Goal: Task Accomplishment & Management: Manage account settings

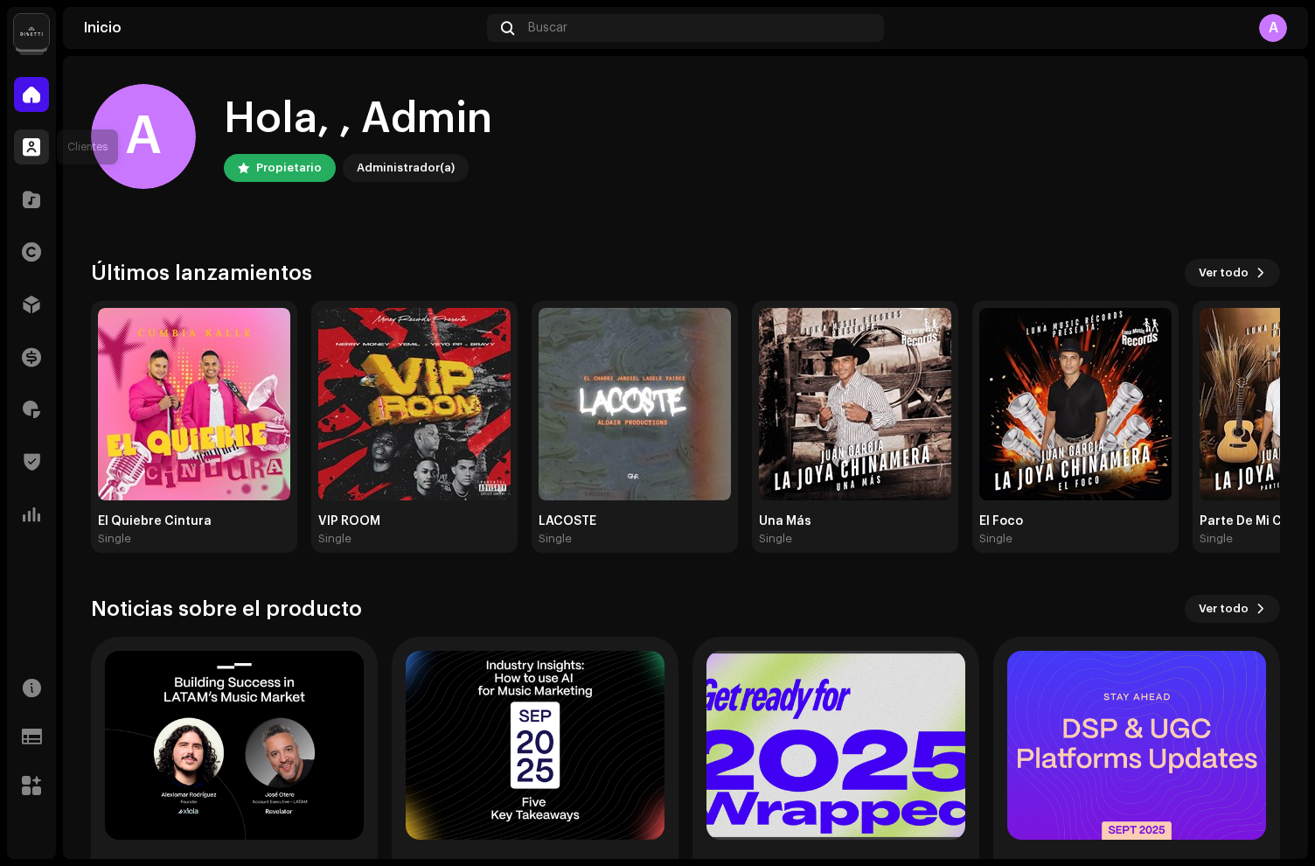
click at [18, 153] on div at bounding box center [31, 146] width 35 height 35
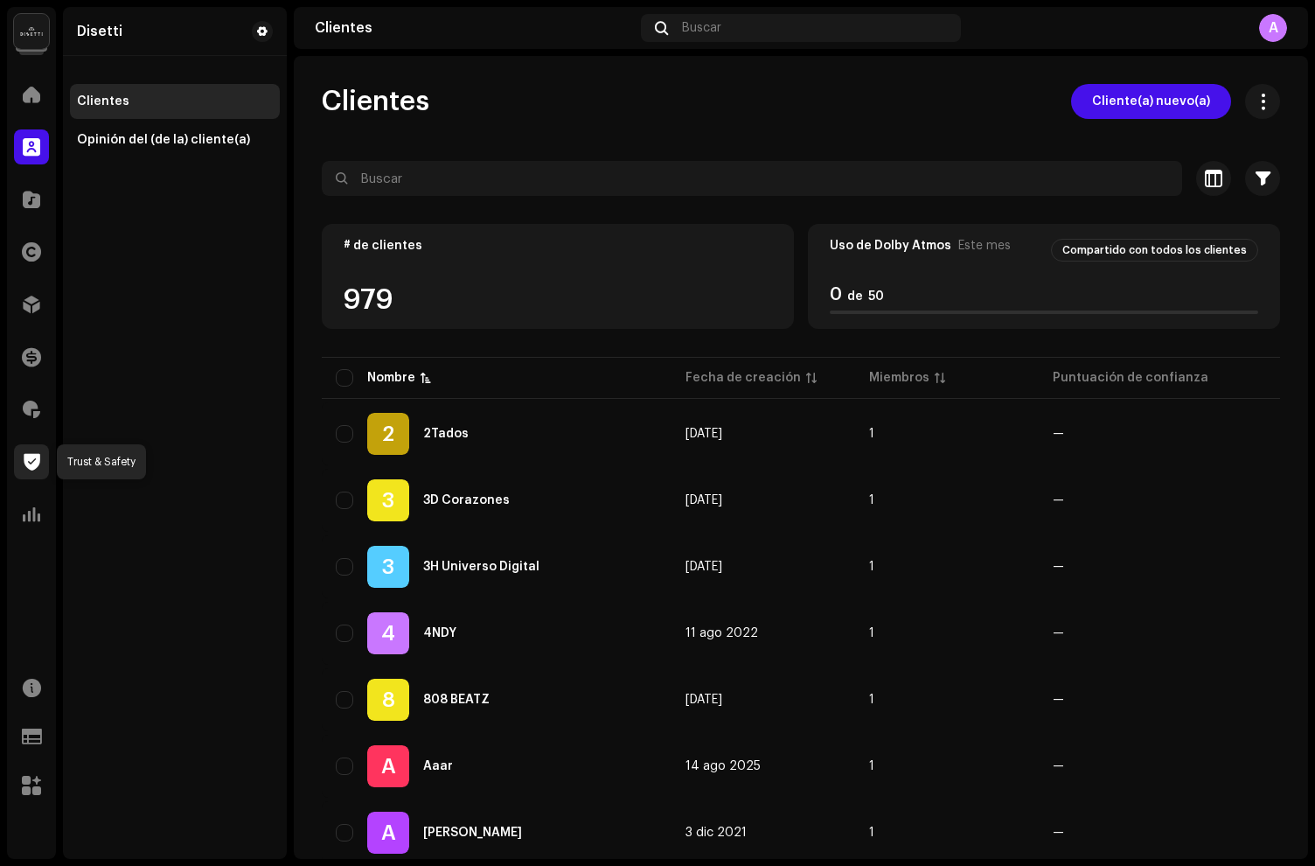
click at [30, 463] on span at bounding box center [32, 462] width 17 height 14
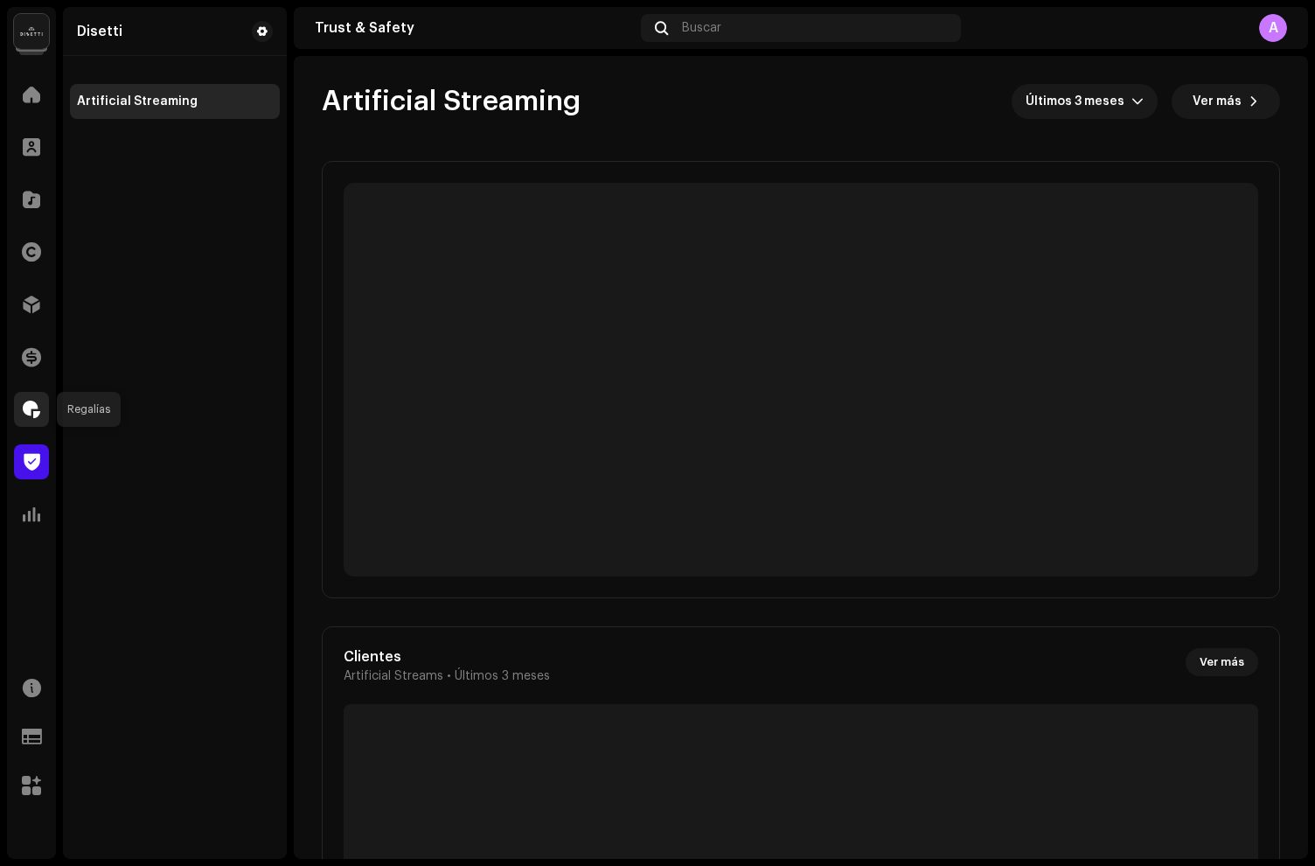
click at [28, 412] on span at bounding box center [31, 409] width 17 height 14
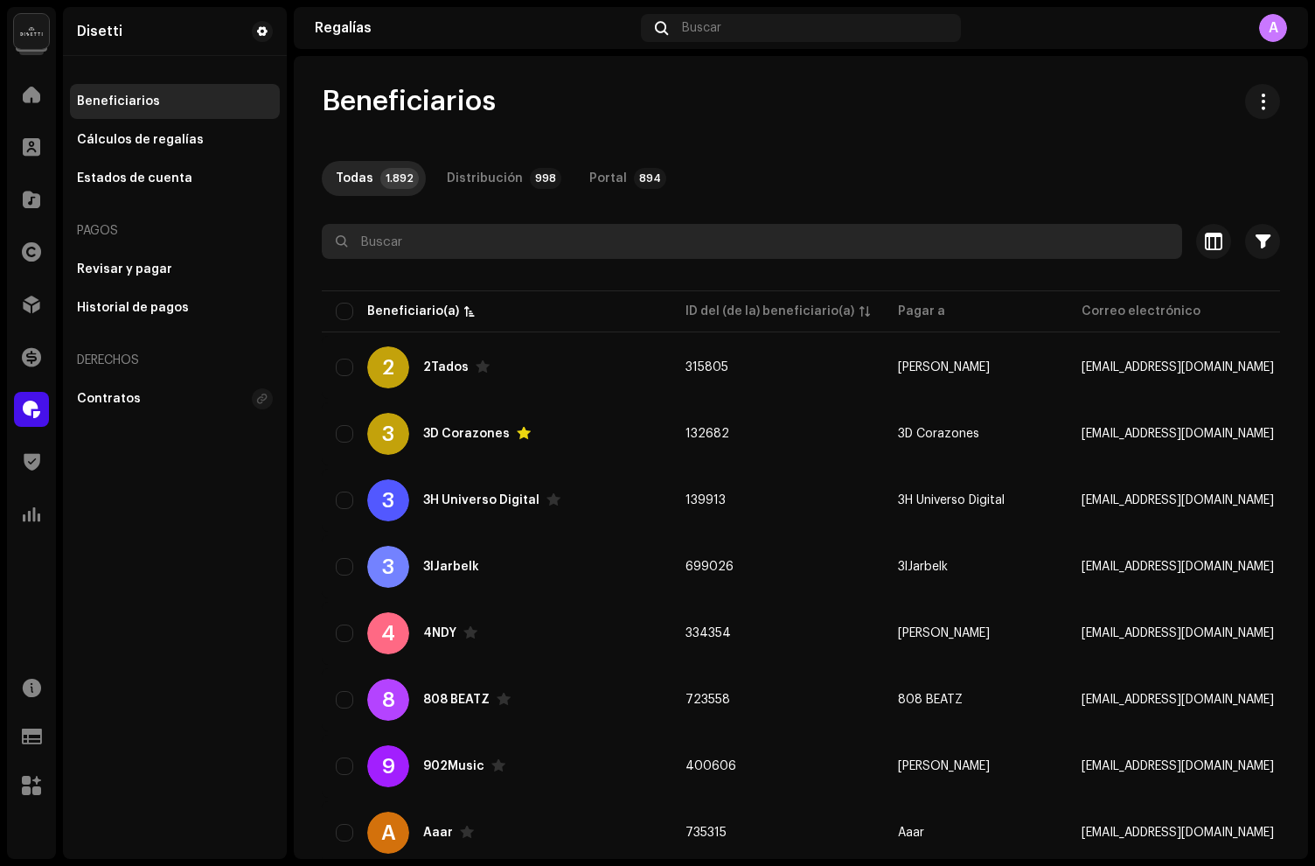
click at [393, 251] on input "text" at bounding box center [752, 241] width 860 height 35
click at [477, 244] on input "text" at bounding box center [752, 241] width 860 height 35
paste input "670078"
type input "670078"
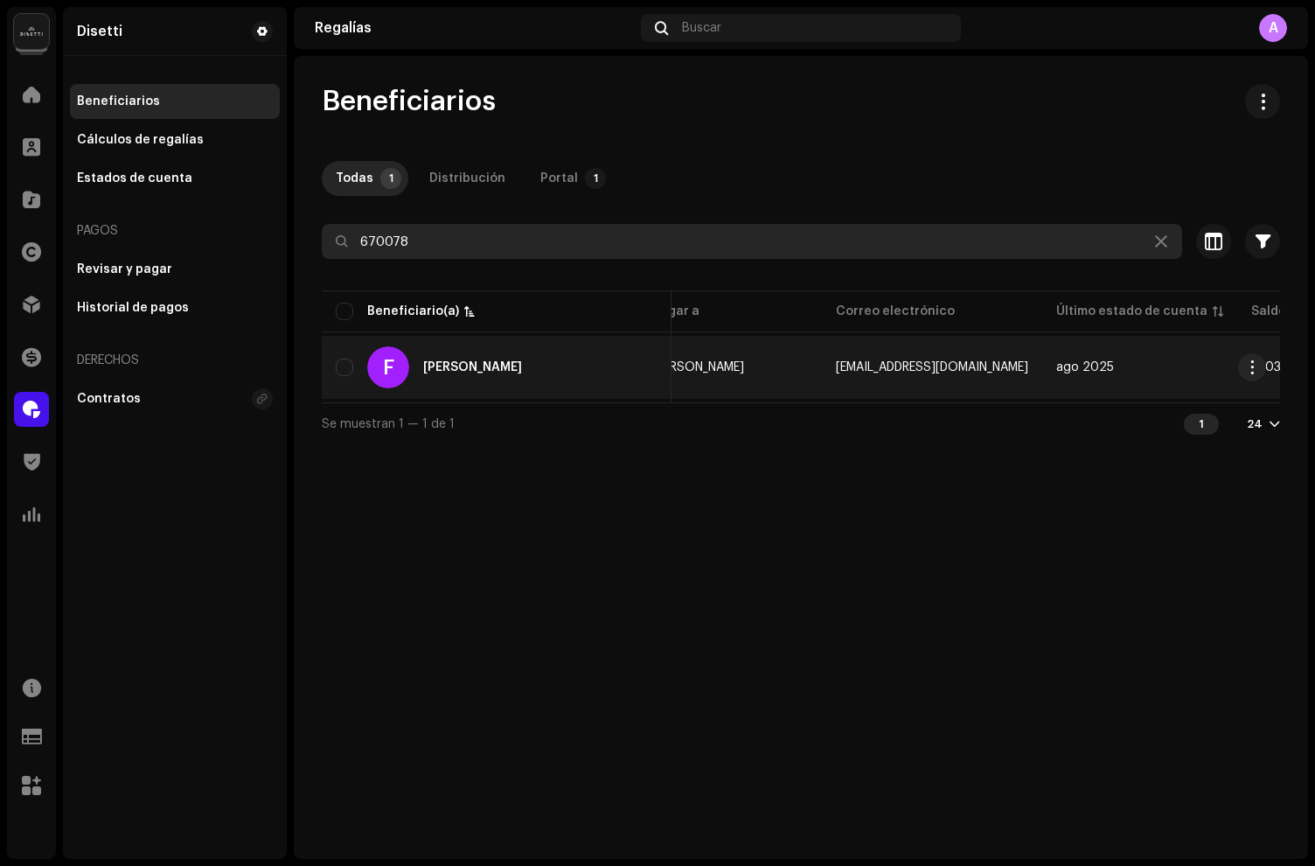
scroll to position [0, 569]
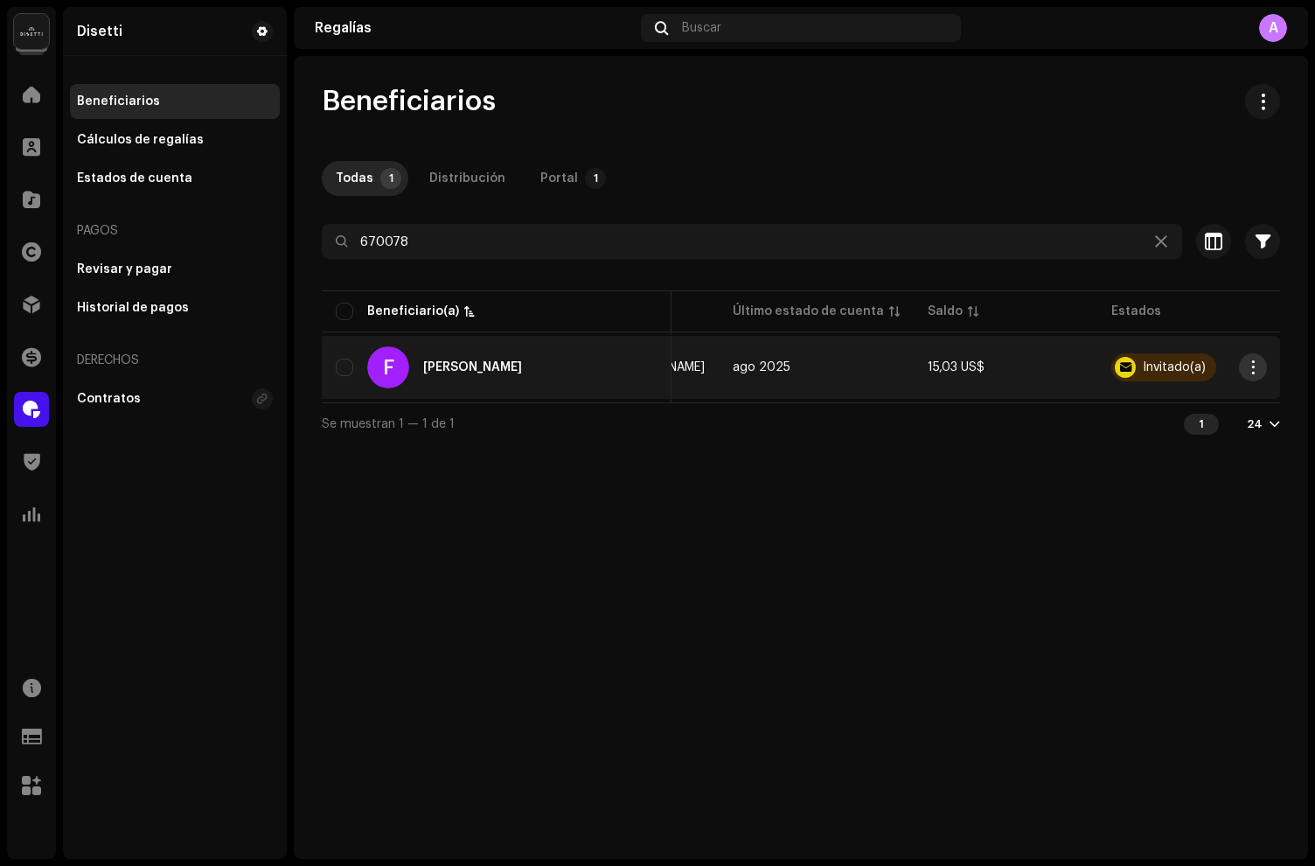
click at [1257, 371] on span "button" at bounding box center [1252, 367] width 13 height 14
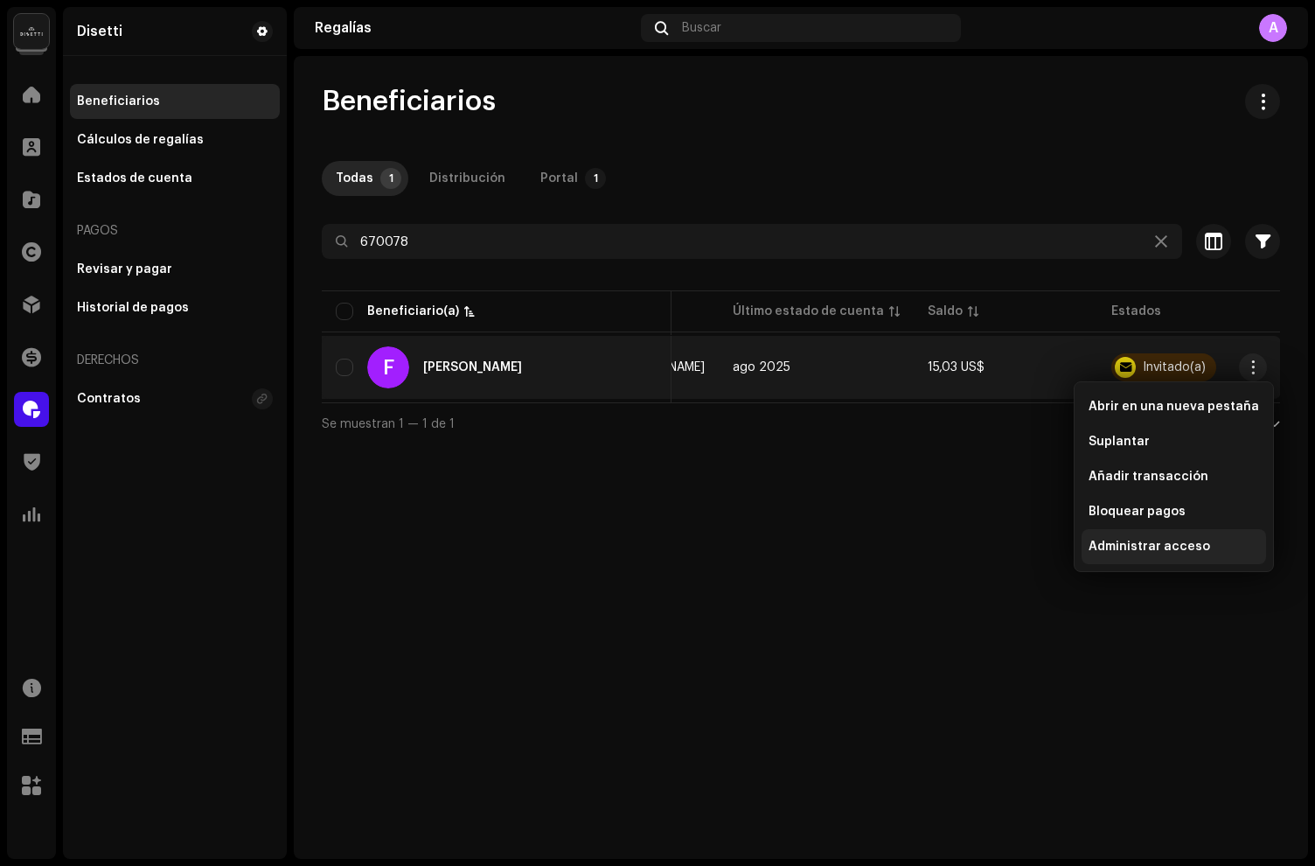
click at [1146, 548] on span "Administrar acceso" at bounding box center [1150, 546] width 122 height 14
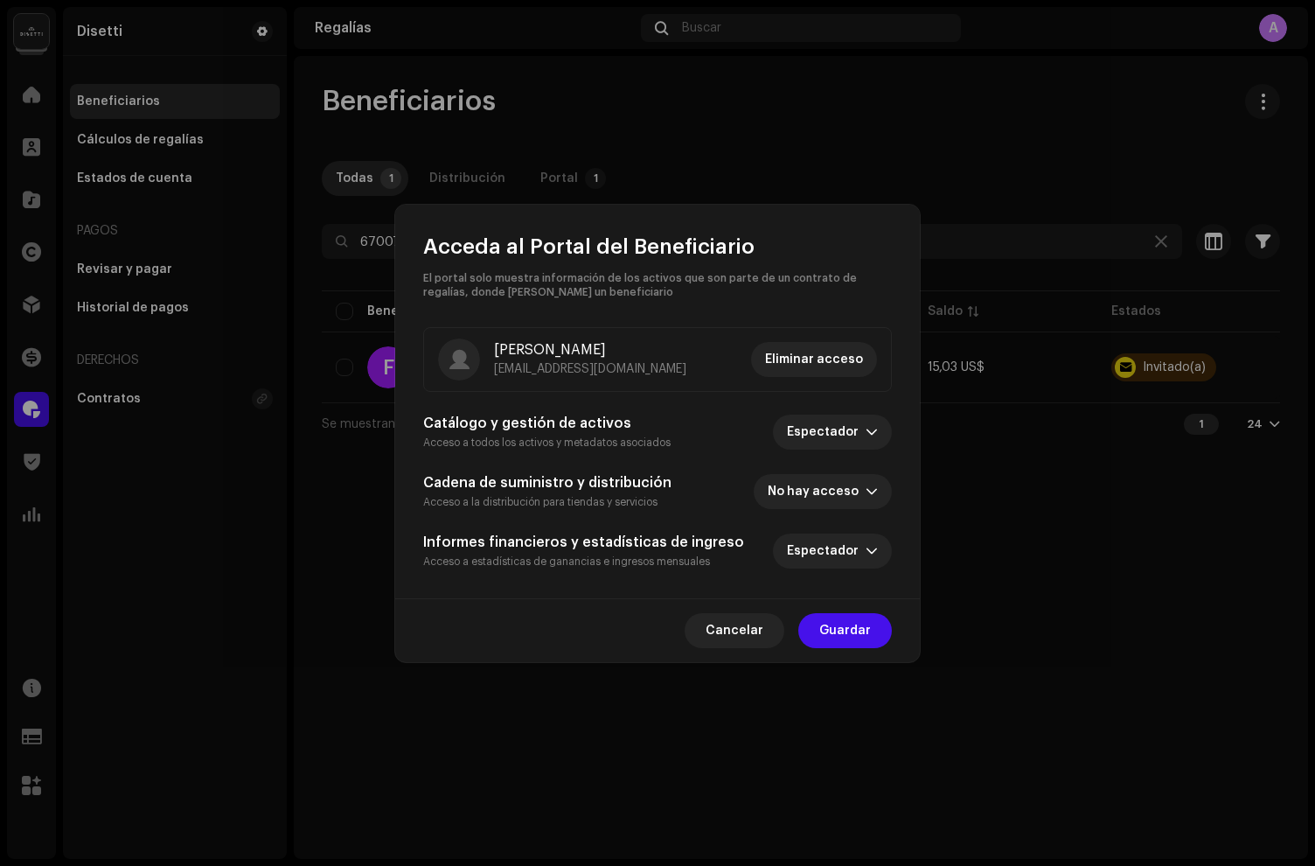
click at [799, 356] on span "Eliminar acceso" at bounding box center [814, 359] width 98 height 35
click at [957, 212] on div "Eliminar acceso al portal ¿Seguro de que desea eliminar el acceso de este usuar…" at bounding box center [657, 433] width 1315 height 866
click at [735, 631] on span "Cancelar" at bounding box center [735, 630] width 58 height 35
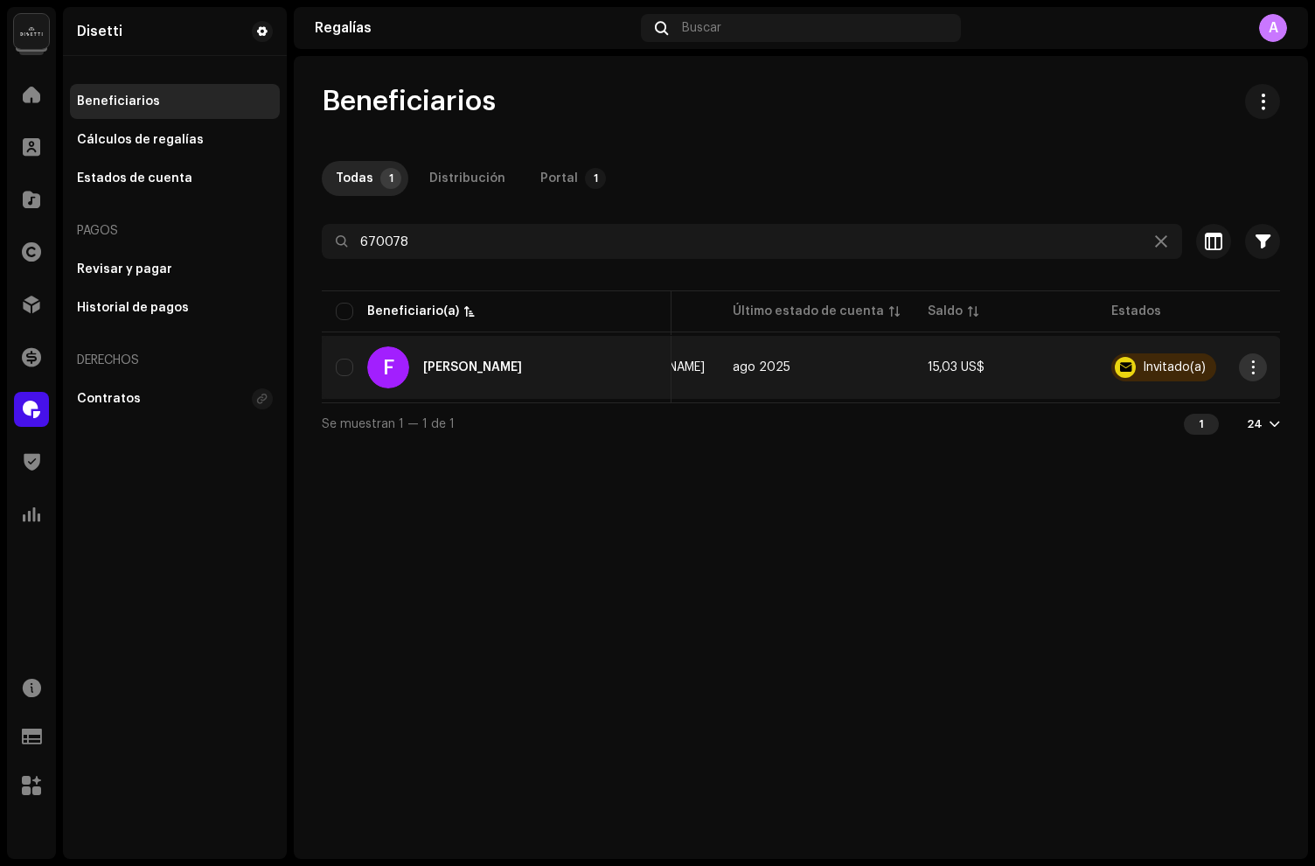
scroll to position [0, 568]
click at [1254, 368] on span "button" at bounding box center [1252, 367] width 13 height 14
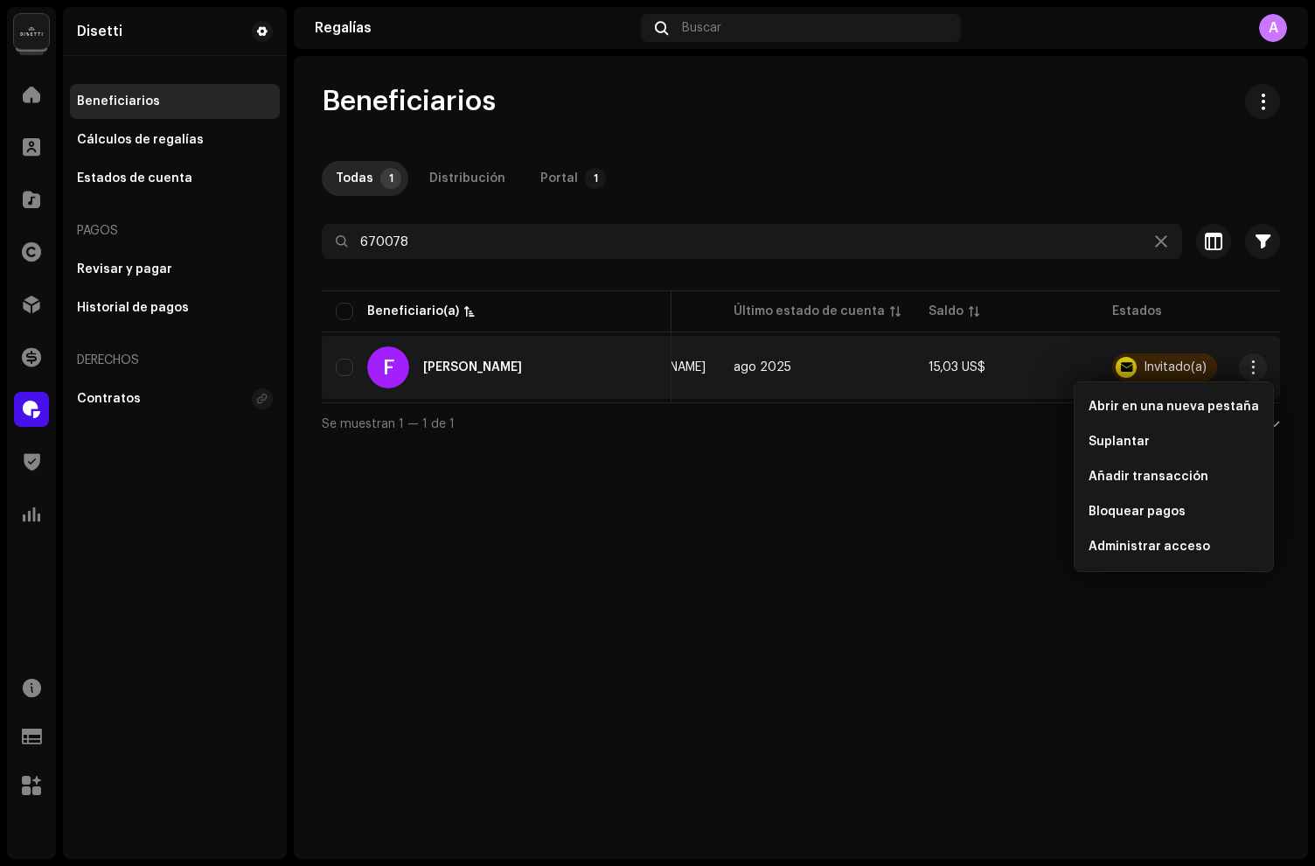
click at [908, 465] on div "Beneficiarios Todas 1 Distribución Portal 1 670078 Seleccionado 0 Seleccionar t…" at bounding box center [801, 457] width 1014 height 803
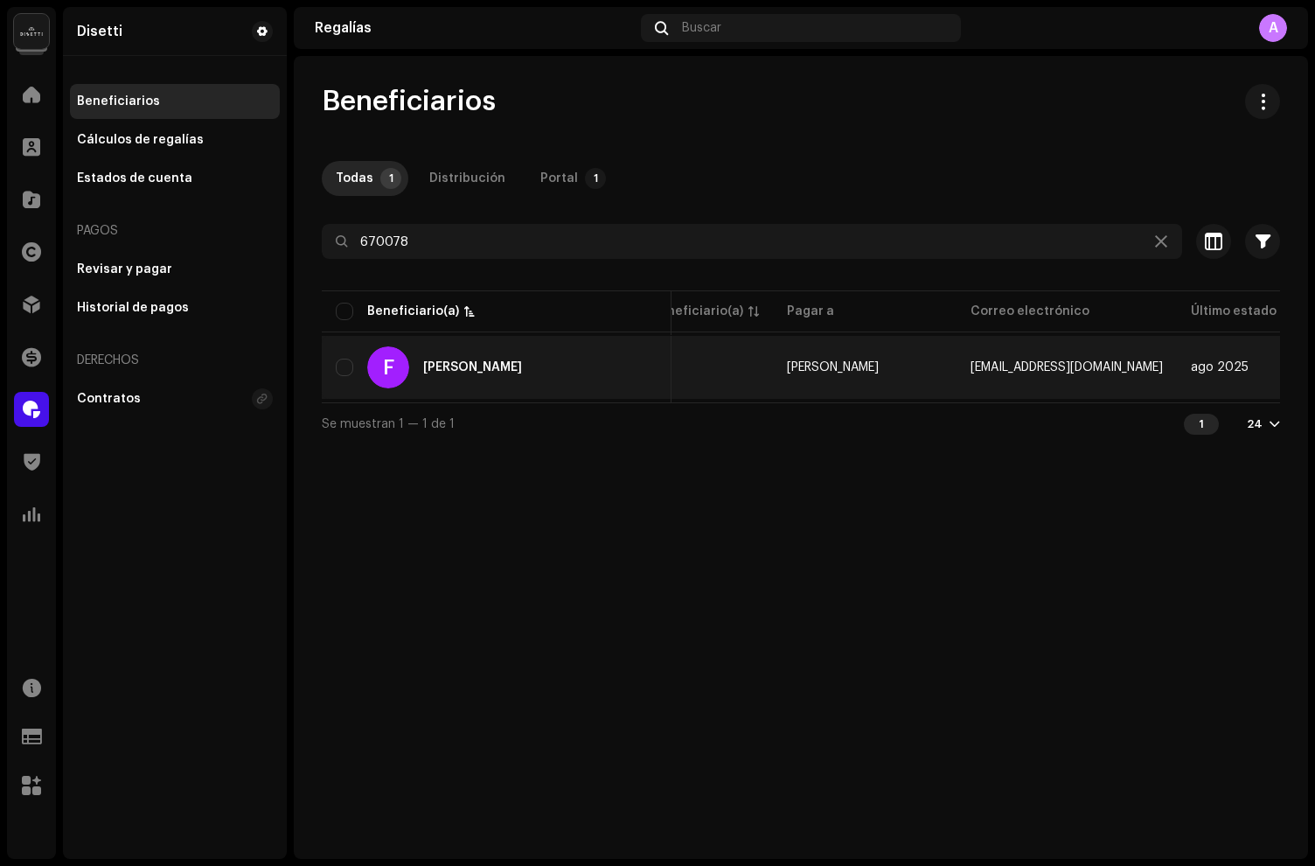
scroll to position [0, 98]
click at [338, 372] on input "checkbox" at bounding box center [344, 366] width 17 height 17
checkbox input "true"
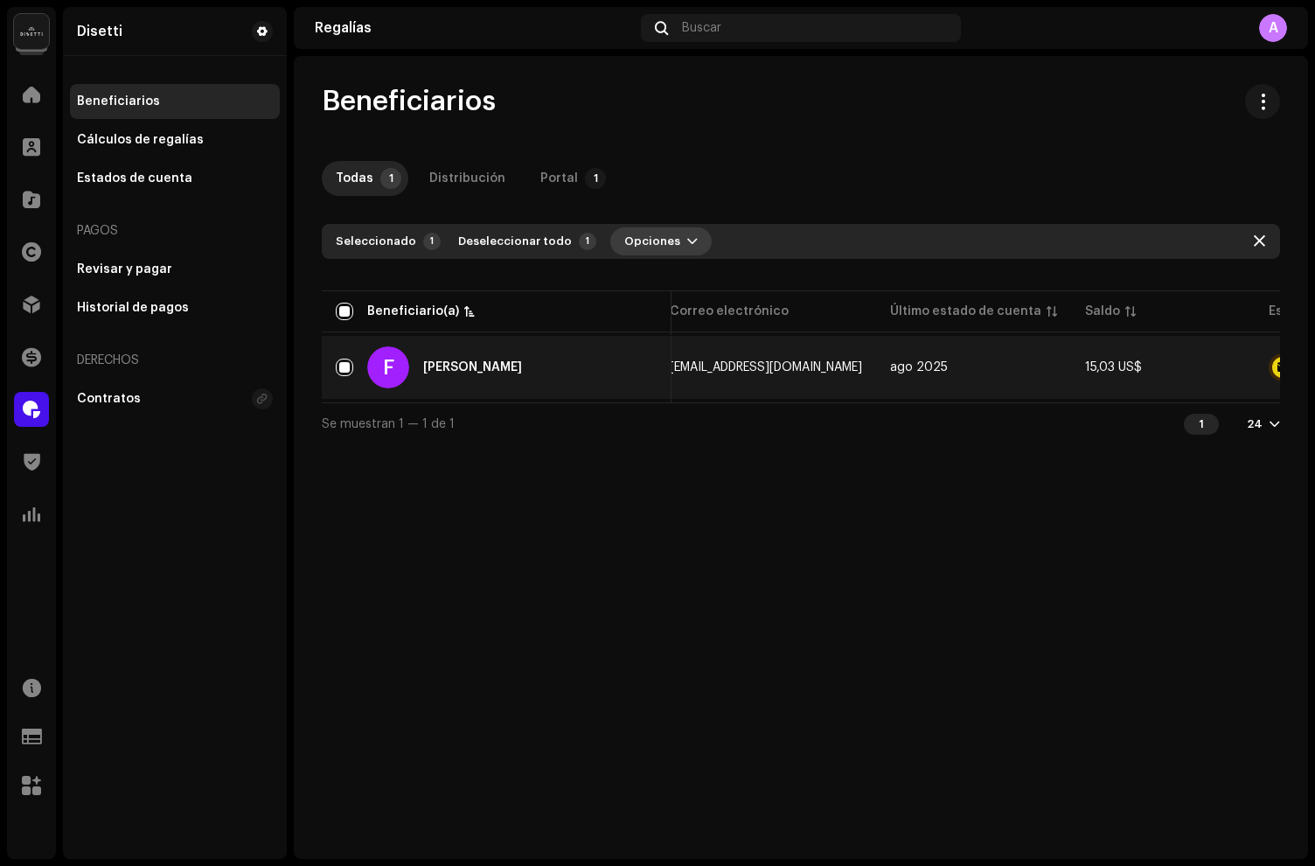
scroll to position [0, 569]
click at [650, 232] on span "Opciones" at bounding box center [652, 241] width 56 height 35
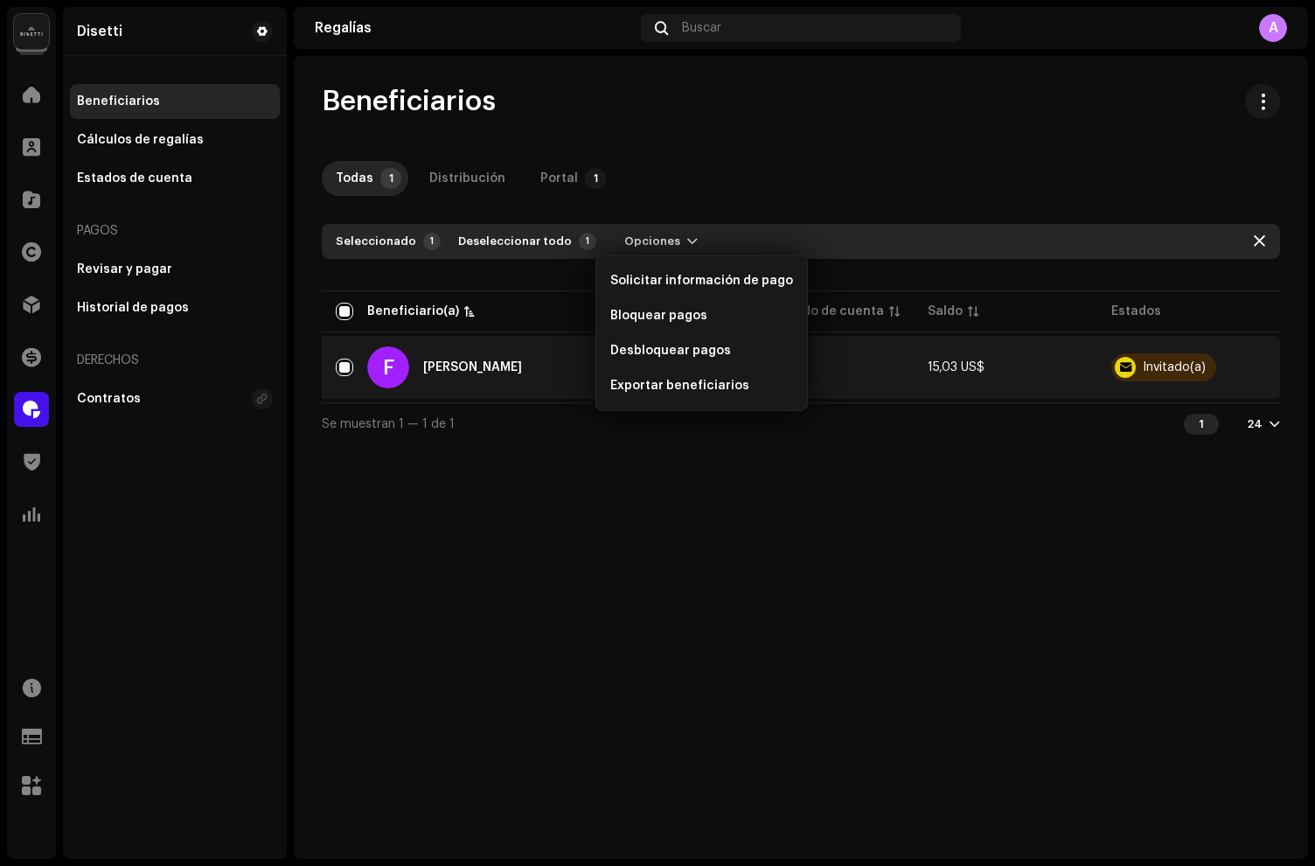
click at [880, 469] on div "Beneficiarios Todas 1 Distribución Portal 1 670078 Seleccionado 1 Deseleccionar…" at bounding box center [801, 457] width 1014 height 803
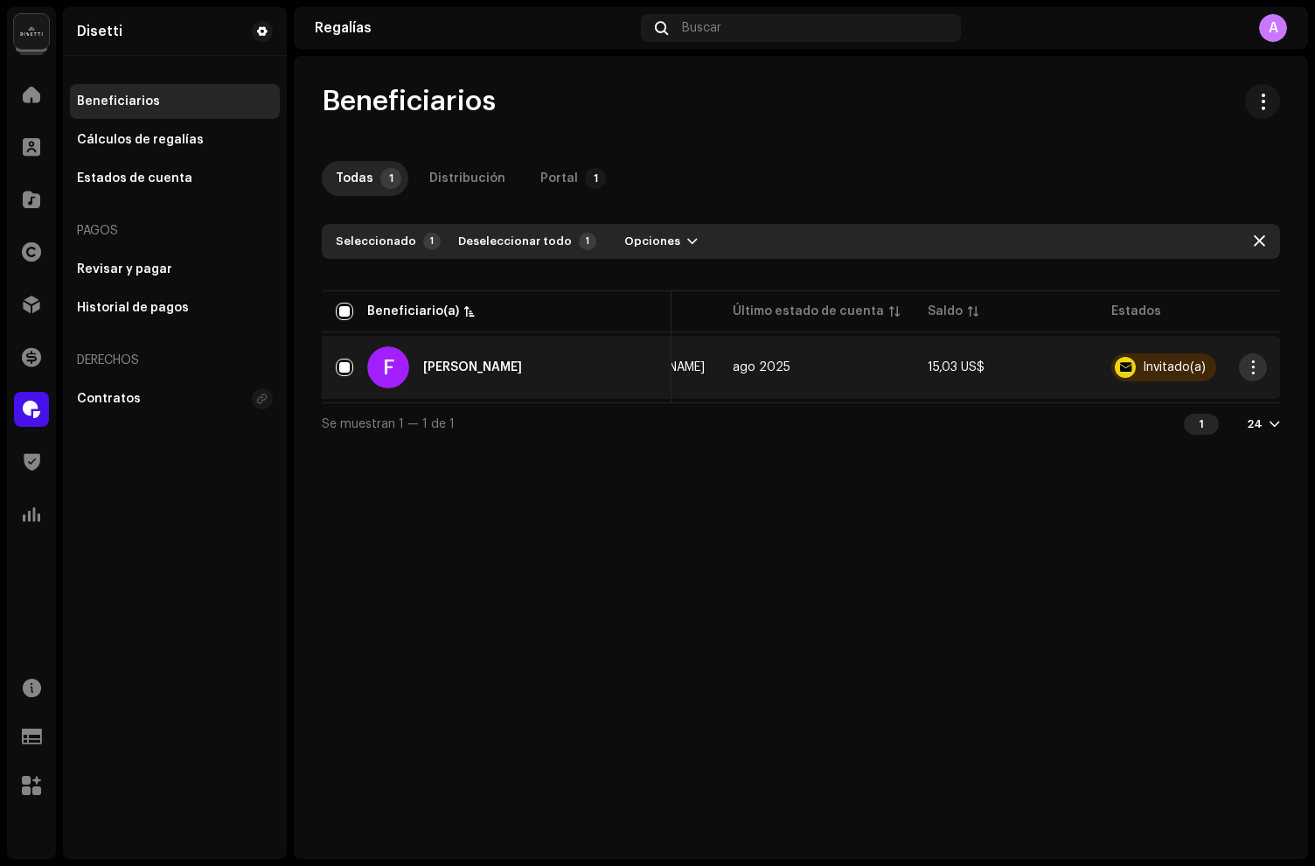
click at [1258, 369] on span "button" at bounding box center [1252, 367] width 13 height 14
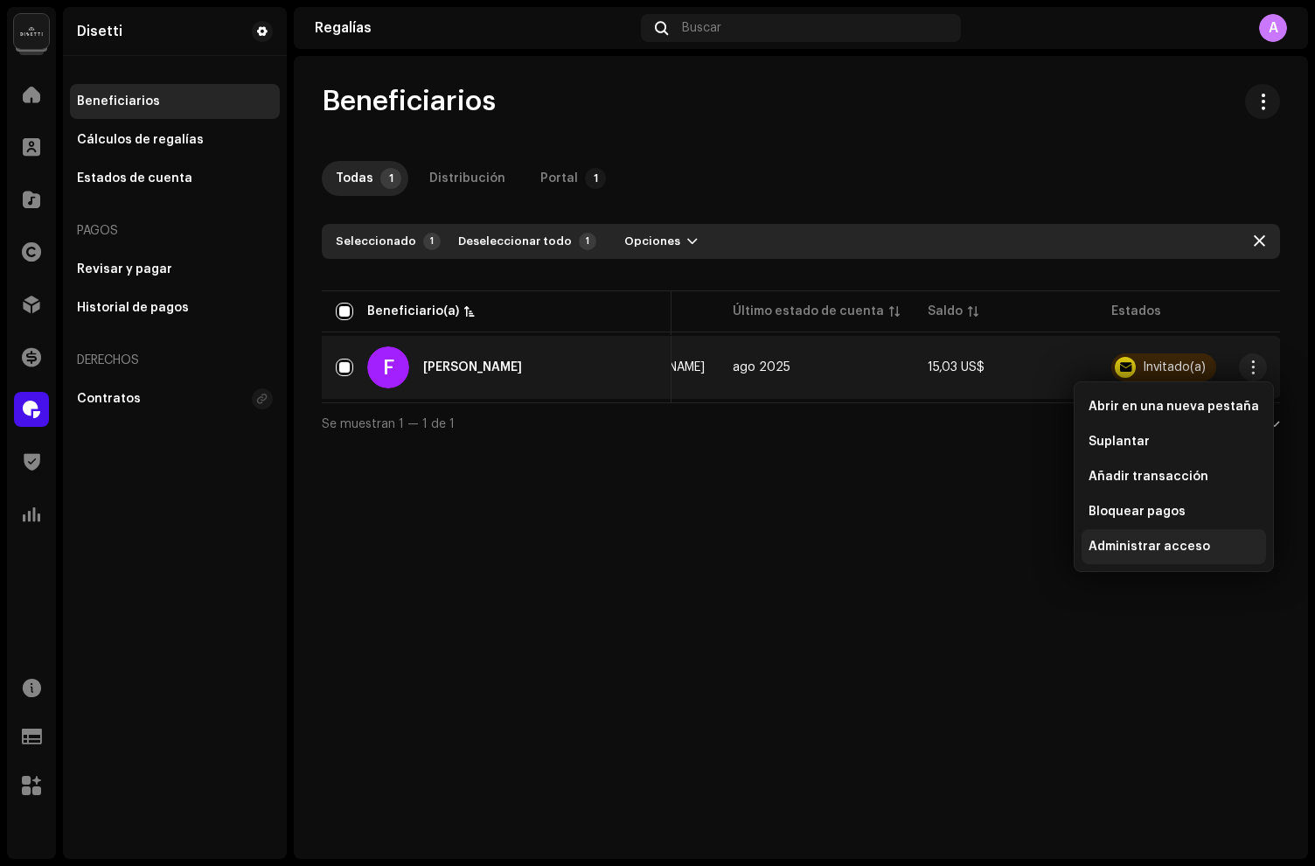
click at [1133, 546] on span "Administrar acceso" at bounding box center [1150, 546] width 122 height 14
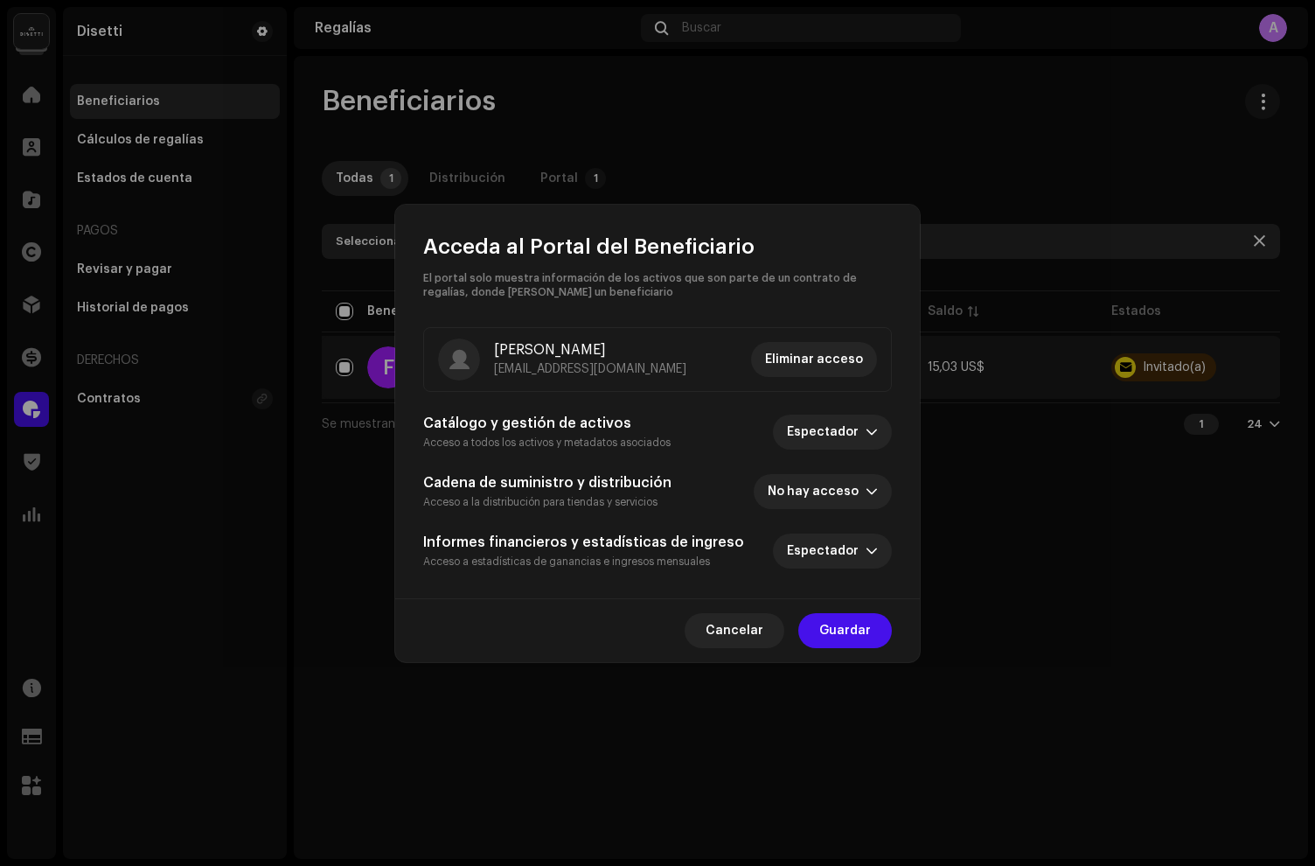
click at [806, 370] on span "Eliminar acceso" at bounding box center [814, 359] width 98 height 35
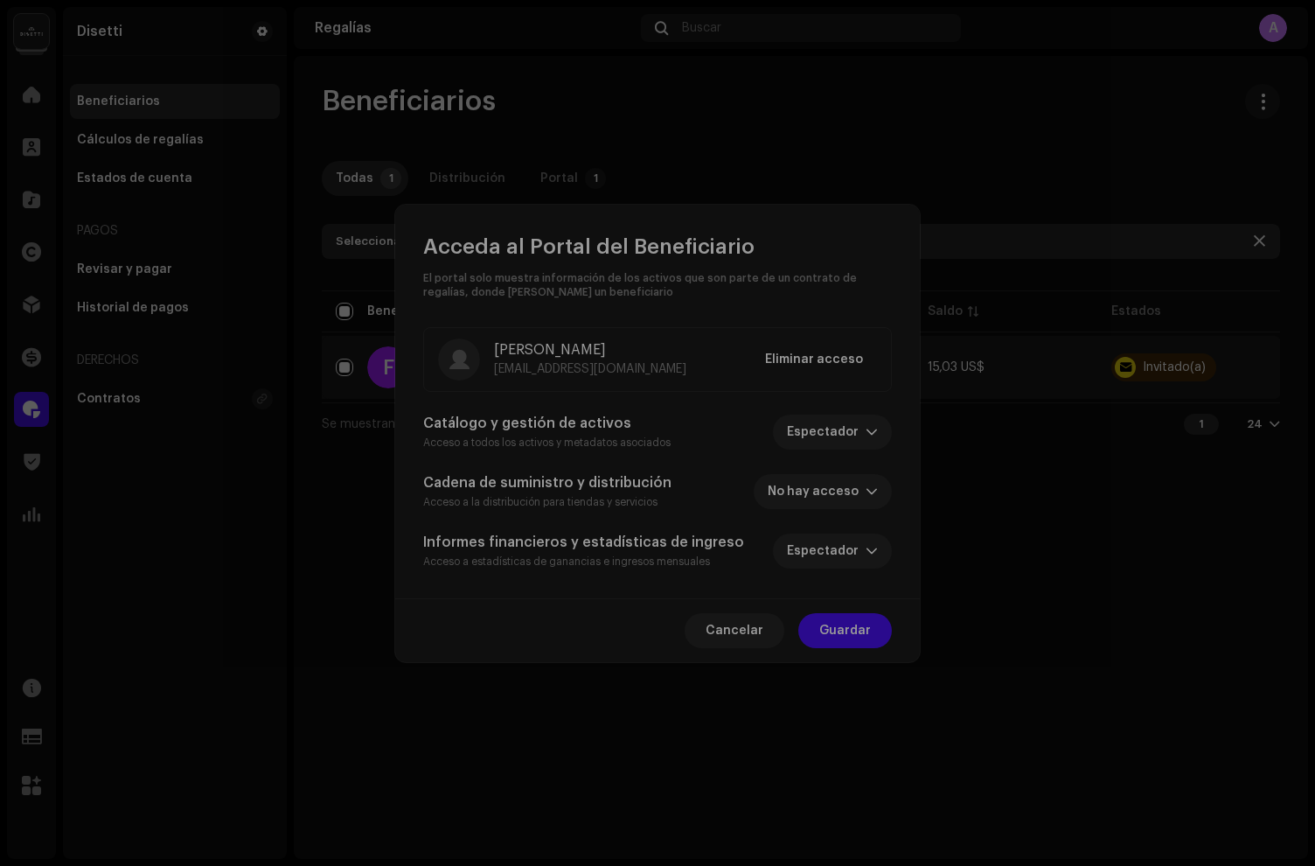
click at [948, 323] on div "Eliminar acceso al portal ¿Seguro de que desea eliminar el acceso de este usuar…" at bounding box center [657, 433] width 1315 height 866
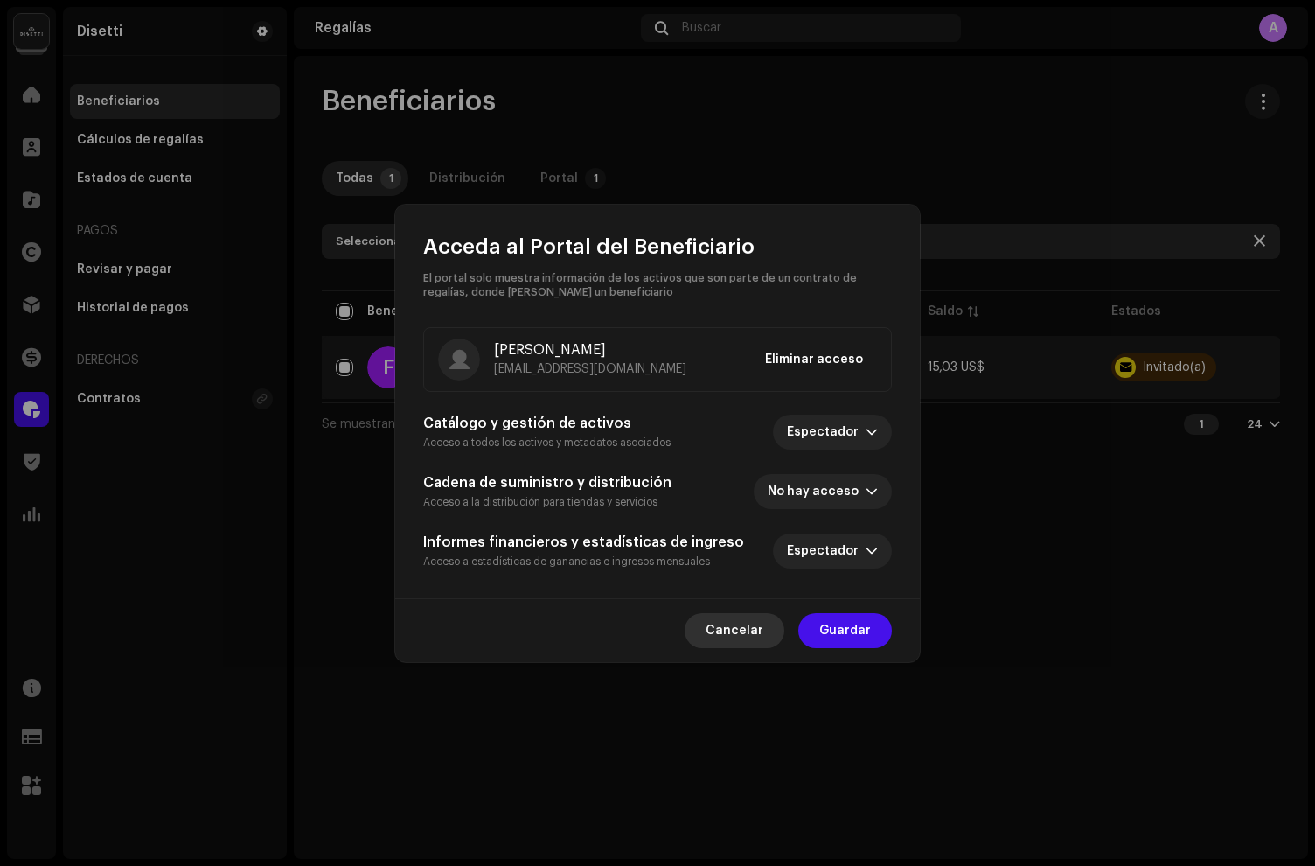
click at [734, 638] on span "Cancelar" at bounding box center [735, 630] width 58 height 35
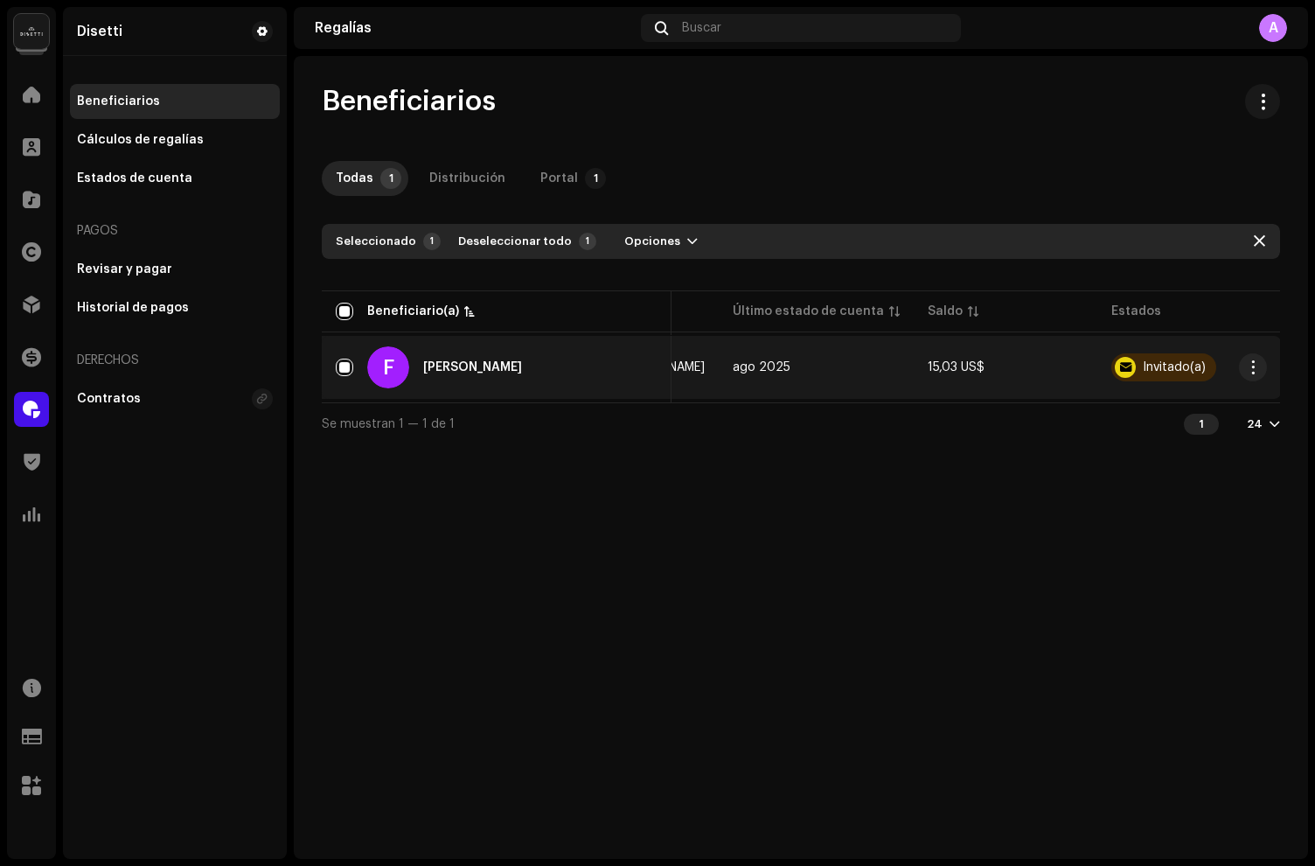
click at [514, 365] on div "F [PERSON_NAME]" at bounding box center [497, 367] width 322 height 42
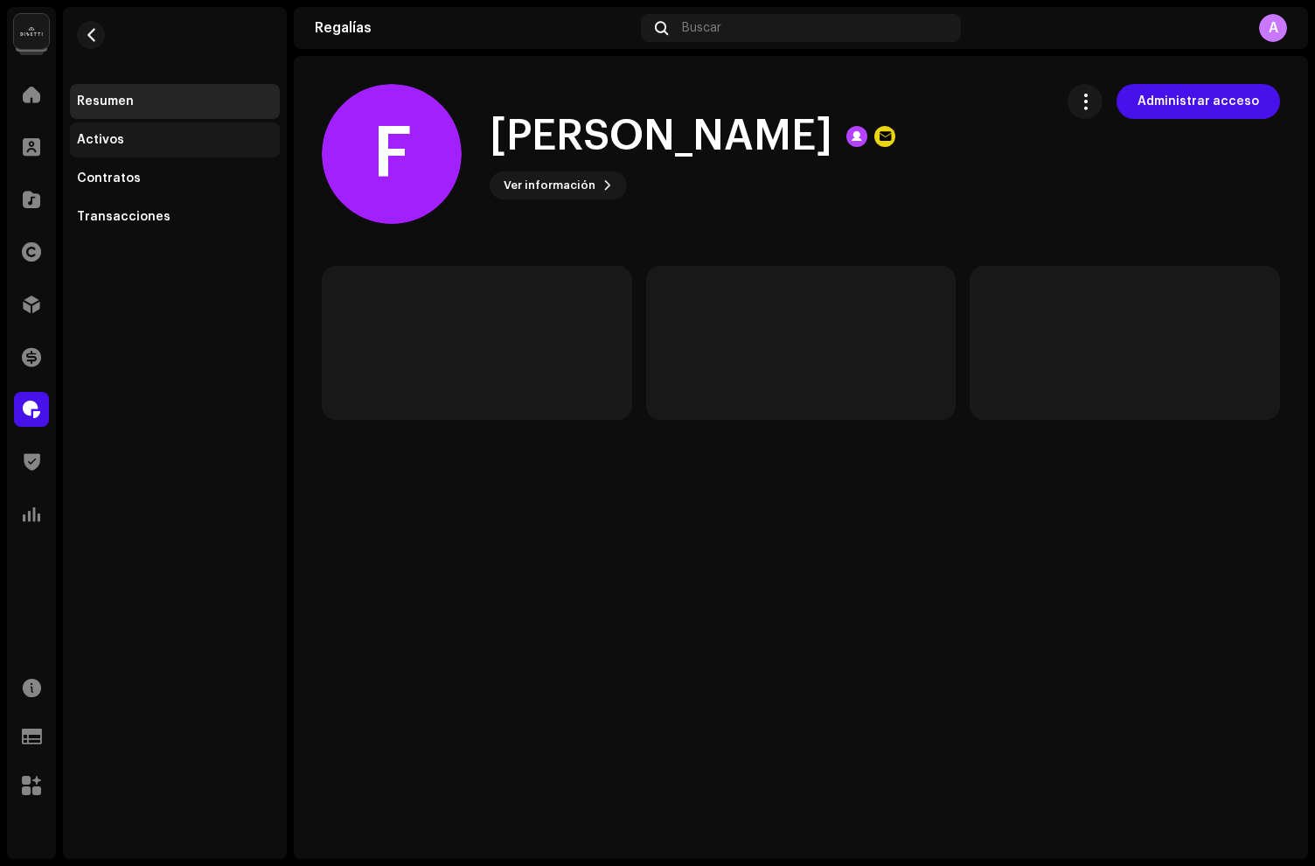
click at [101, 149] on div "Activos" at bounding box center [175, 139] width 210 height 35
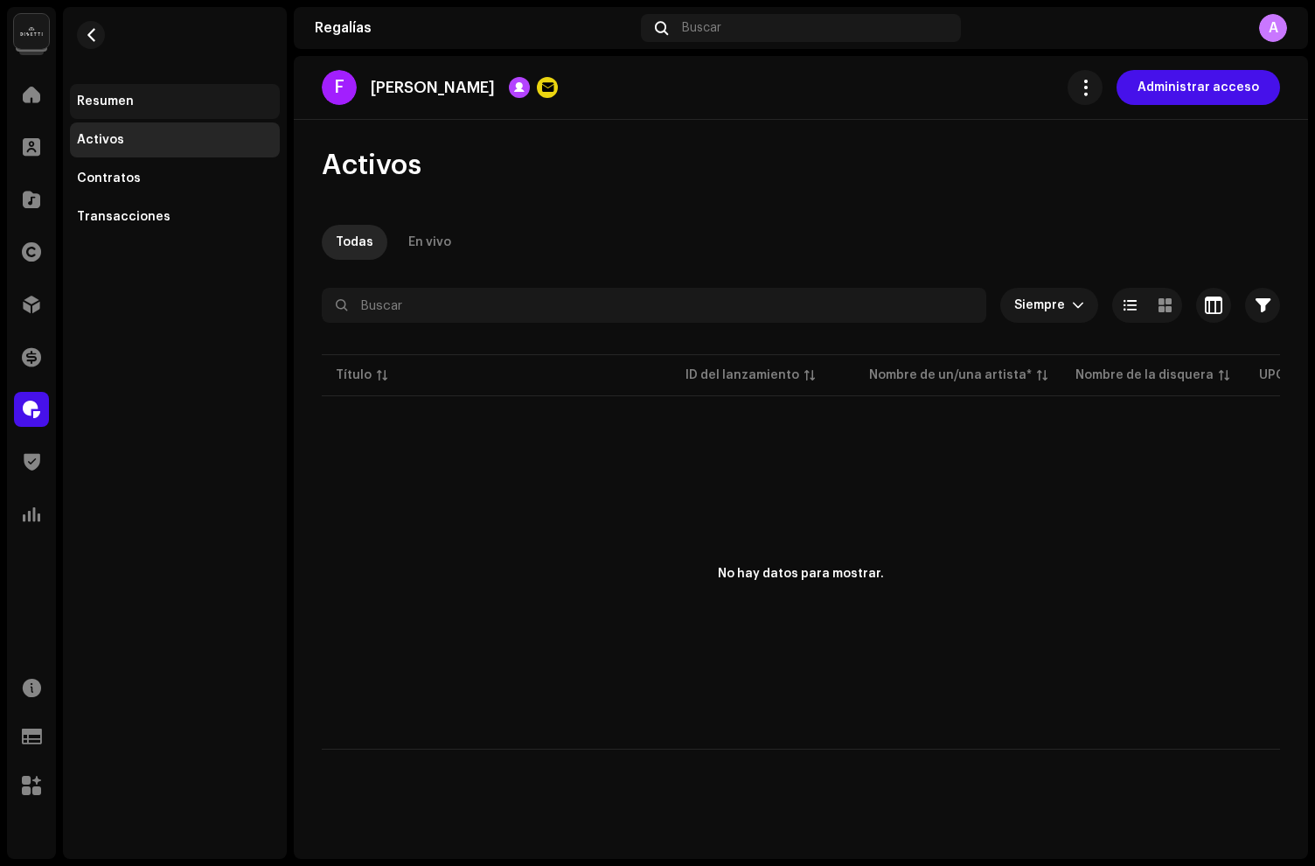
click at [108, 105] on div "Resumen" at bounding box center [105, 101] width 57 height 14
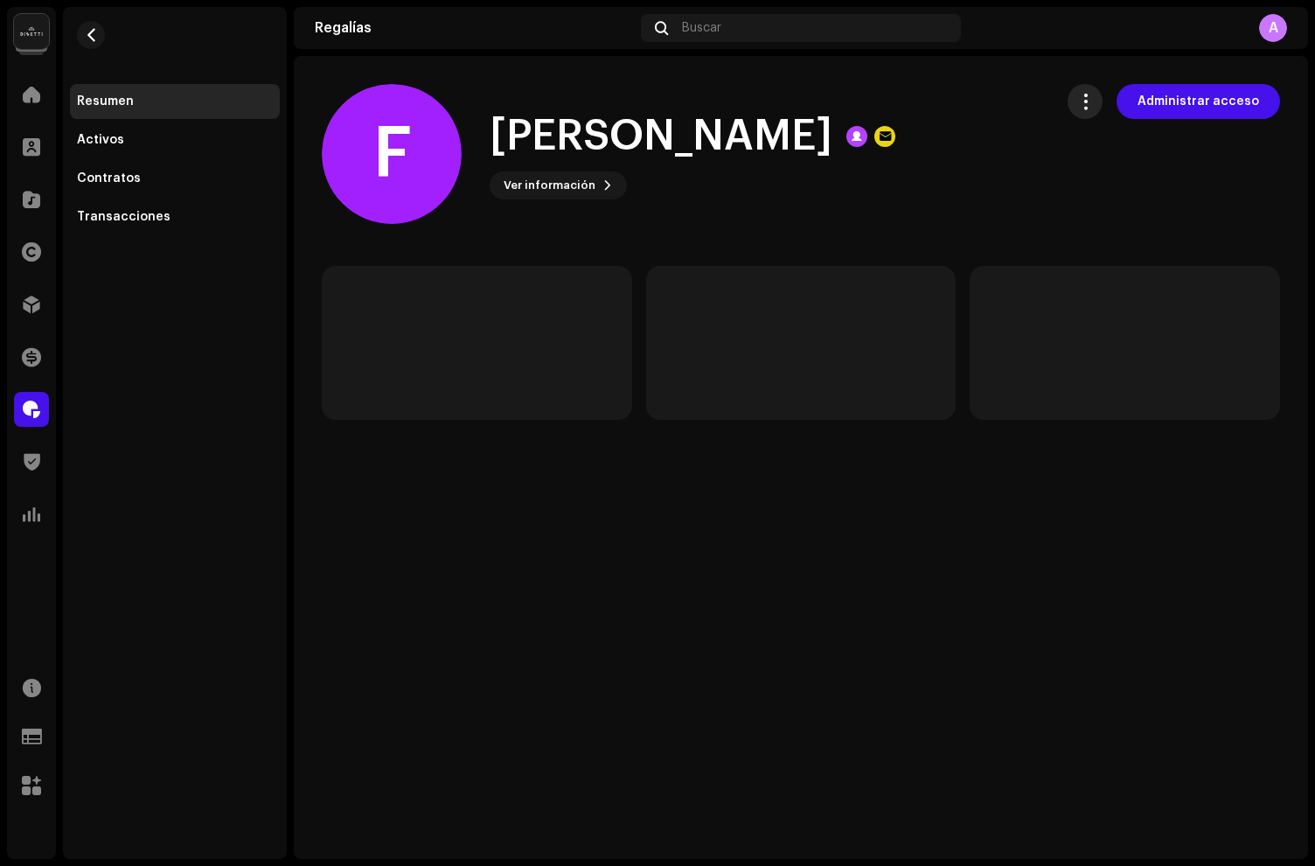
click at [1094, 99] on span "button" at bounding box center [1085, 101] width 17 height 14
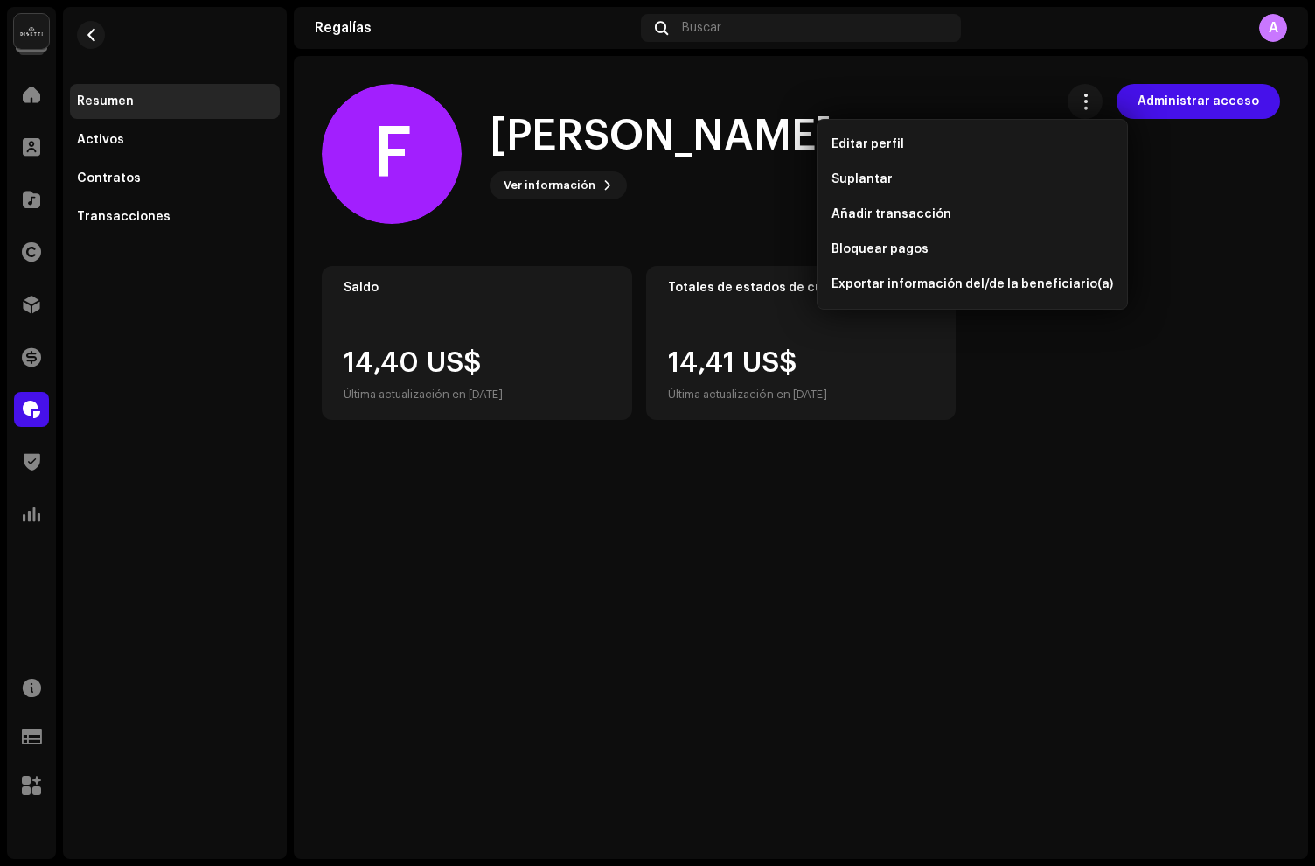
drag, startPoint x: 1231, startPoint y: 183, endPoint x: 1221, endPoint y: 136, distance: 48.4
click at [1231, 181] on div "Administrar acceso" at bounding box center [1174, 154] width 212 height 140
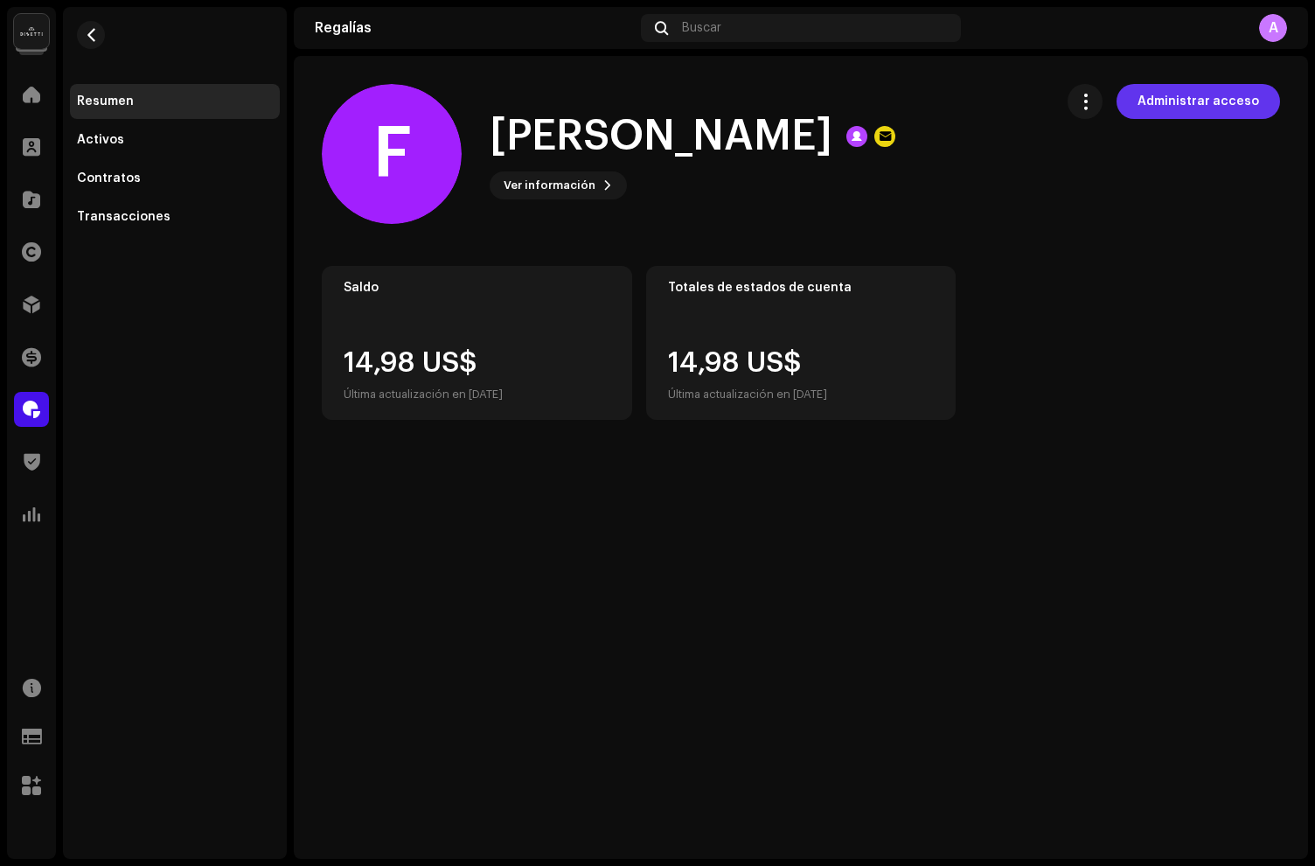
click at [1196, 103] on span "Administrar acceso" at bounding box center [1199, 101] width 122 height 35
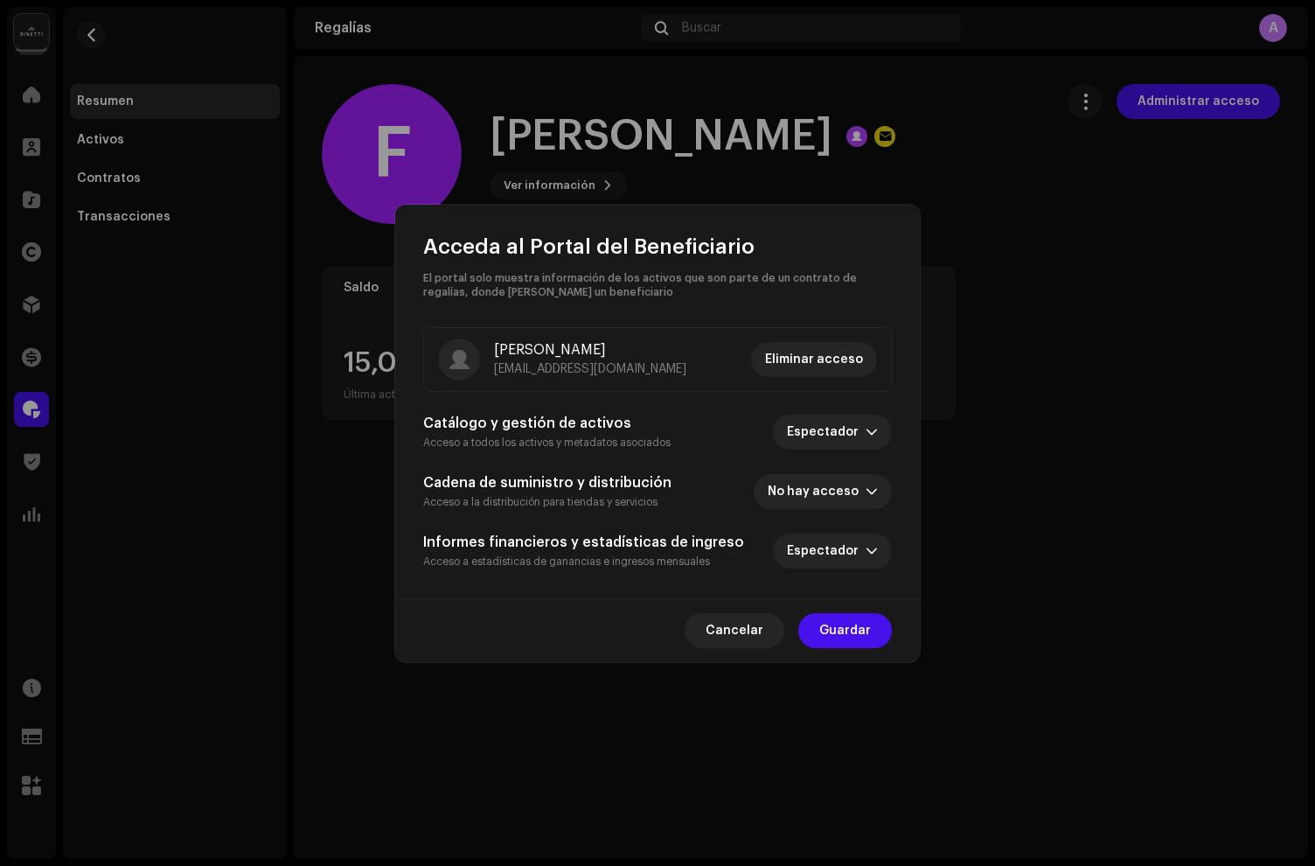
click at [815, 364] on span "Eliminar acceso" at bounding box center [814, 359] width 98 height 35
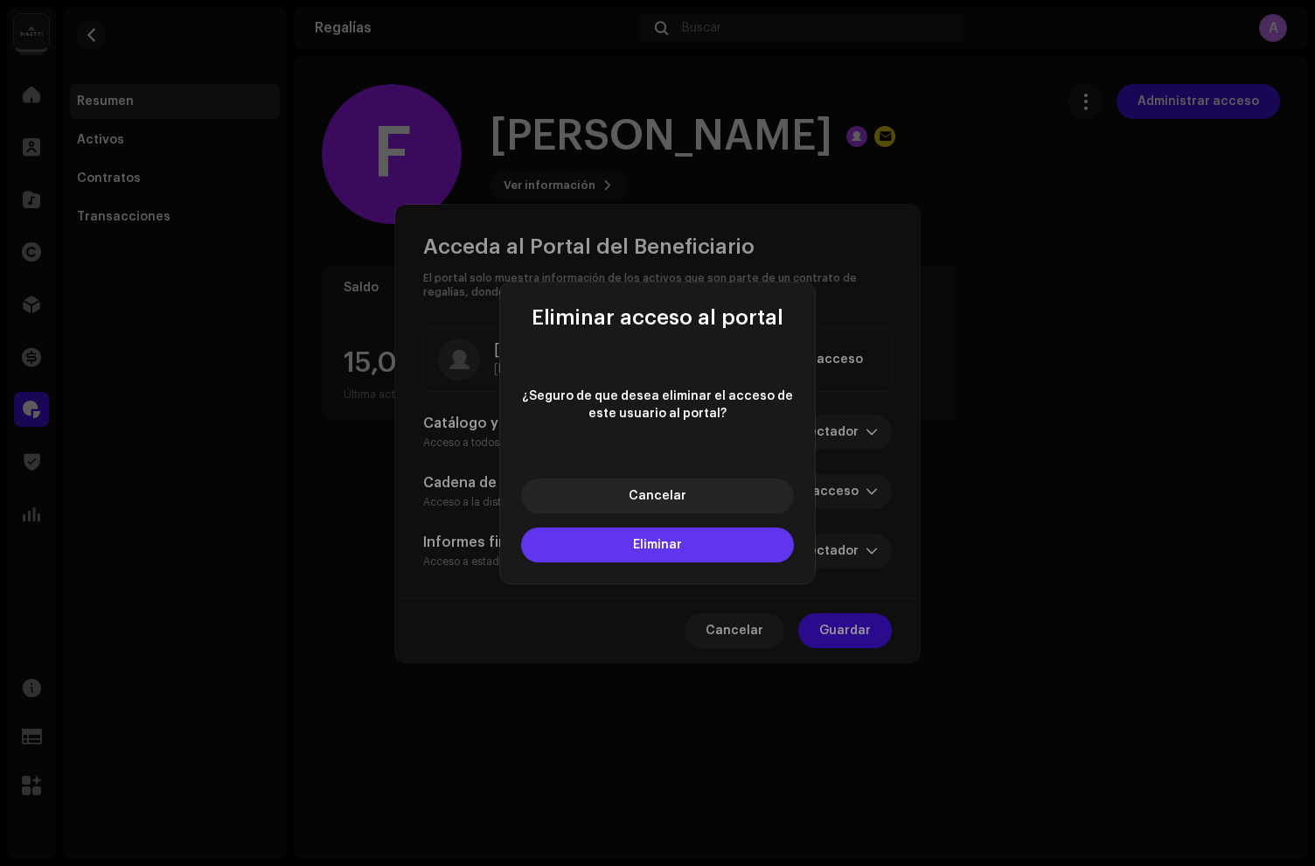
click at [675, 551] on button "Eliminar" at bounding box center [657, 544] width 273 height 35
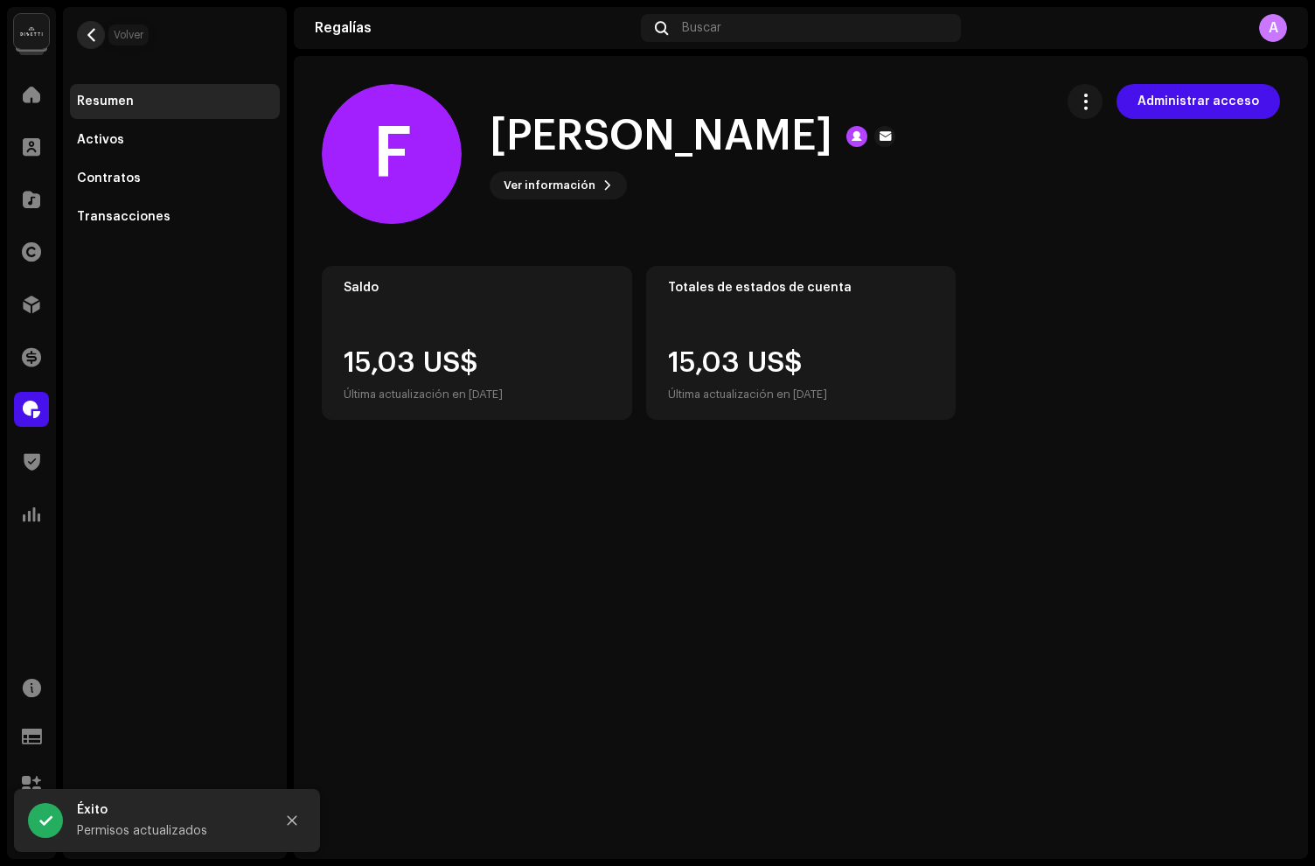
click at [96, 35] on span "button" at bounding box center [91, 35] width 13 height 14
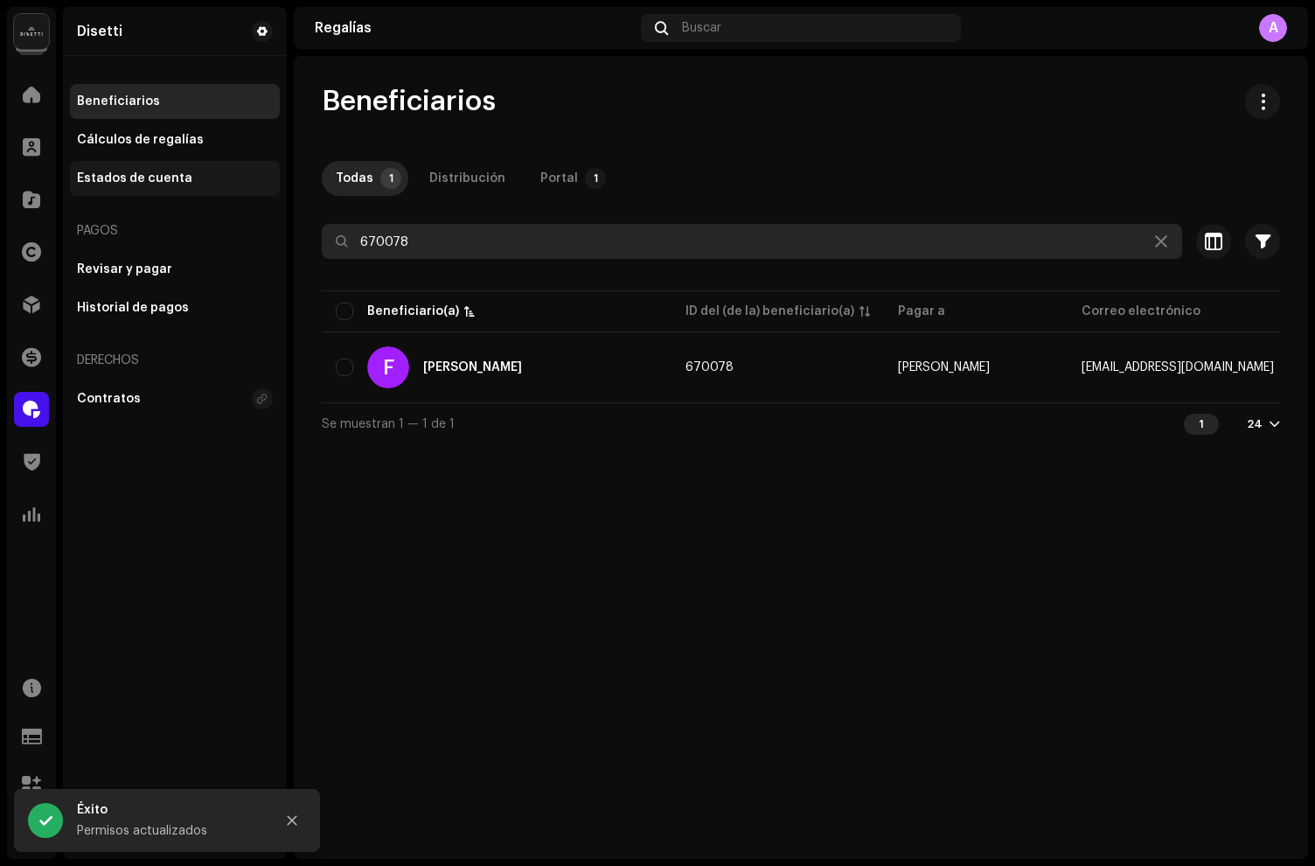
drag, startPoint x: 464, startPoint y: 249, endPoint x: 127, endPoint y: 190, distance: 342.7
click at [208, 207] on div "Disetti Inicio Clientes Catálogo Derechos Distribución Financiar Regalías Trust…" at bounding box center [657, 433] width 1315 height 866
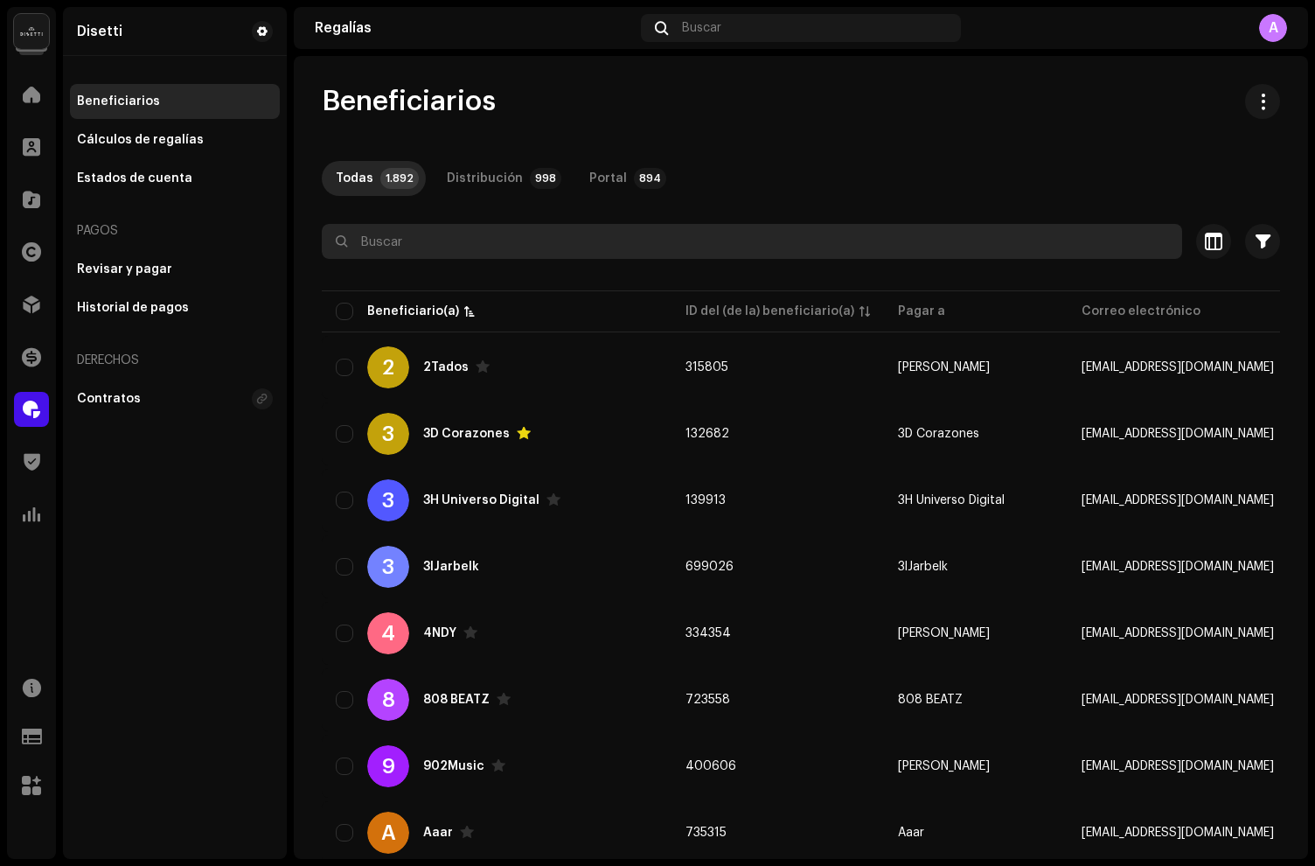
click at [400, 251] on input "text" at bounding box center [752, 241] width 860 height 35
paste input "534317"
type input "534317"
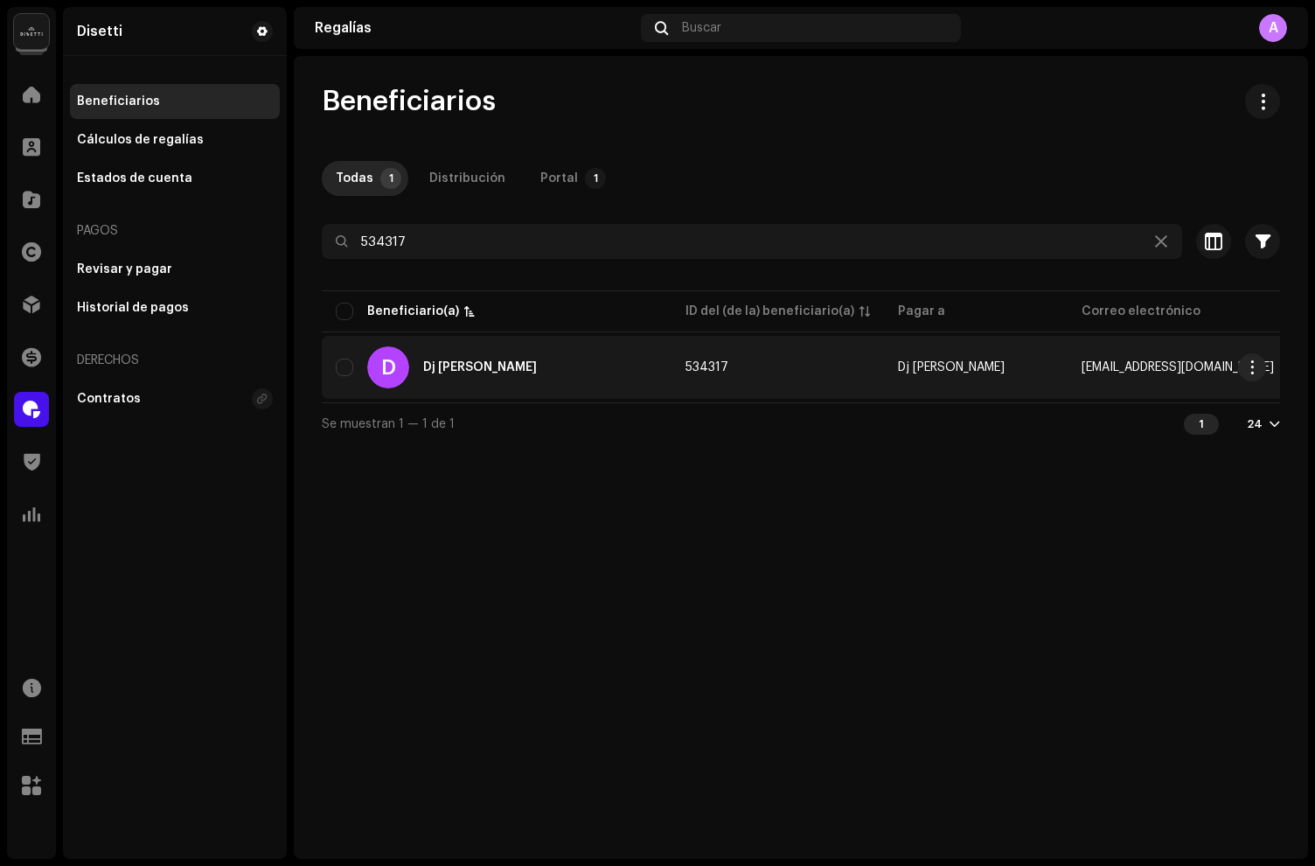
click at [561, 367] on div "D Dj [PERSON_NAME]" at bounding box center [497, 367] width 322 height 42
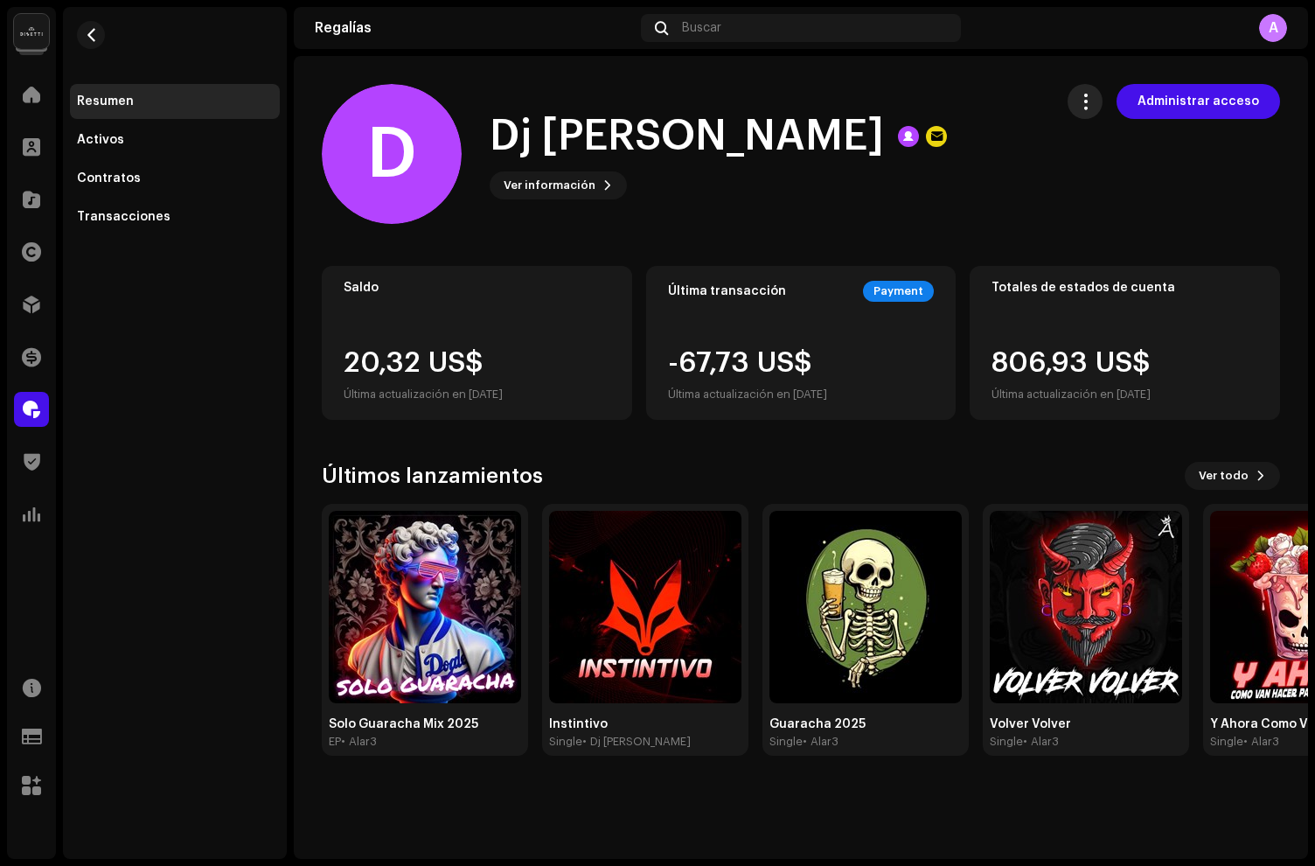
click at [1103, 99] on button "button" at bounding box center [1085, 101] width 35 height 35
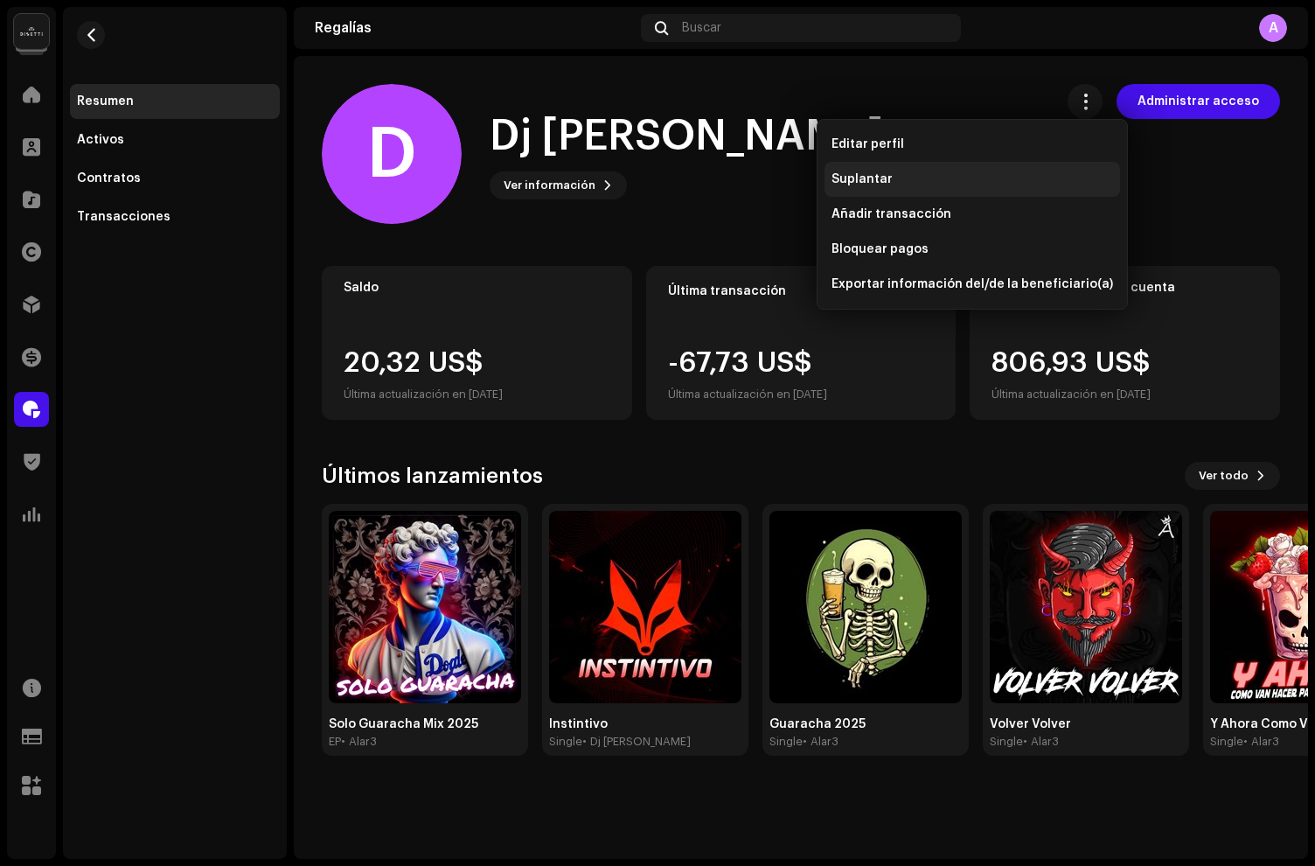
click at [908, 190] on div "Suplantar" at bounding box center [973, 179] width 296 height 35
